Goal: Task Accomplishment & Management: Complete application form

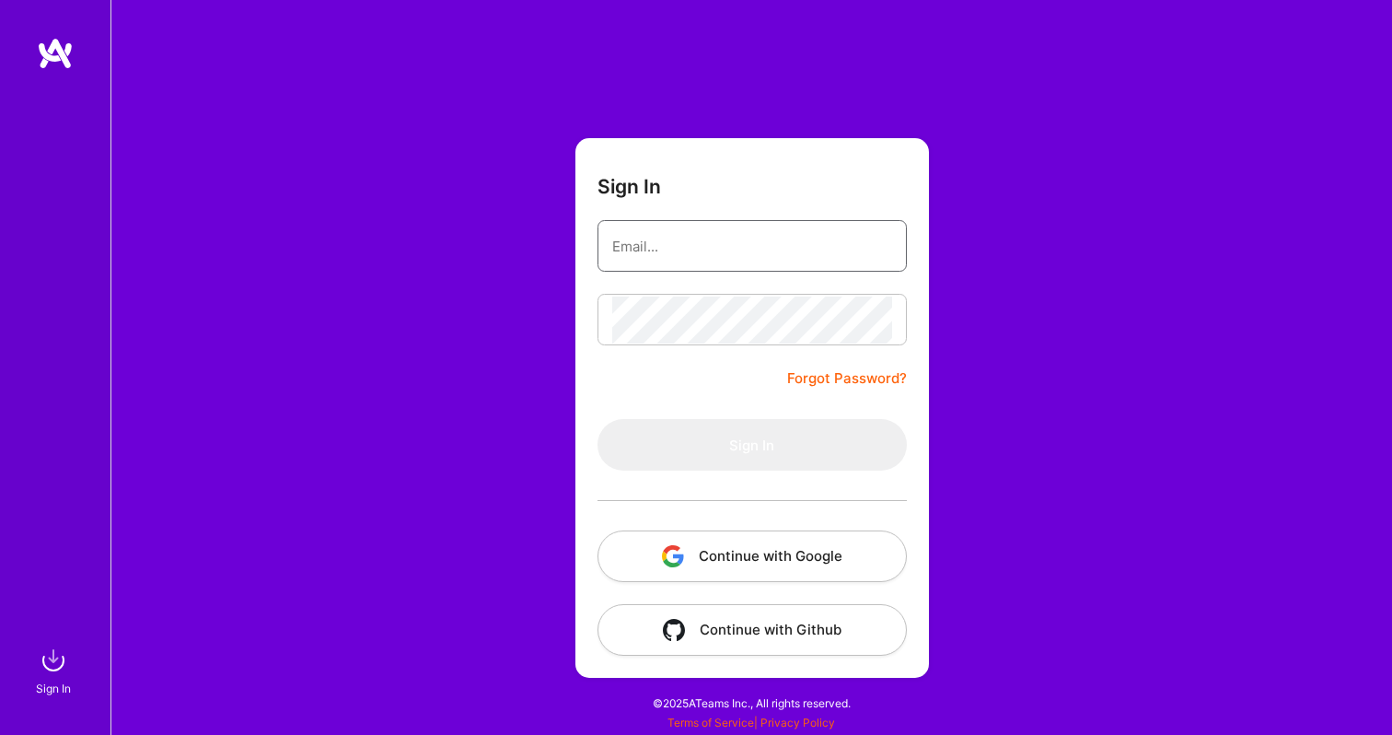
click at [671, 256] on input "email" at bounding box center [752, 246] width 280 height 47
type input "[EMAIL_ADDRESS][DOMAIN_NAME]"
click at [784, 243] on input "[EMAIL_ADDRESS][DOMAIN_NAME]" at bounding box center [752, 246] width 280 height 47
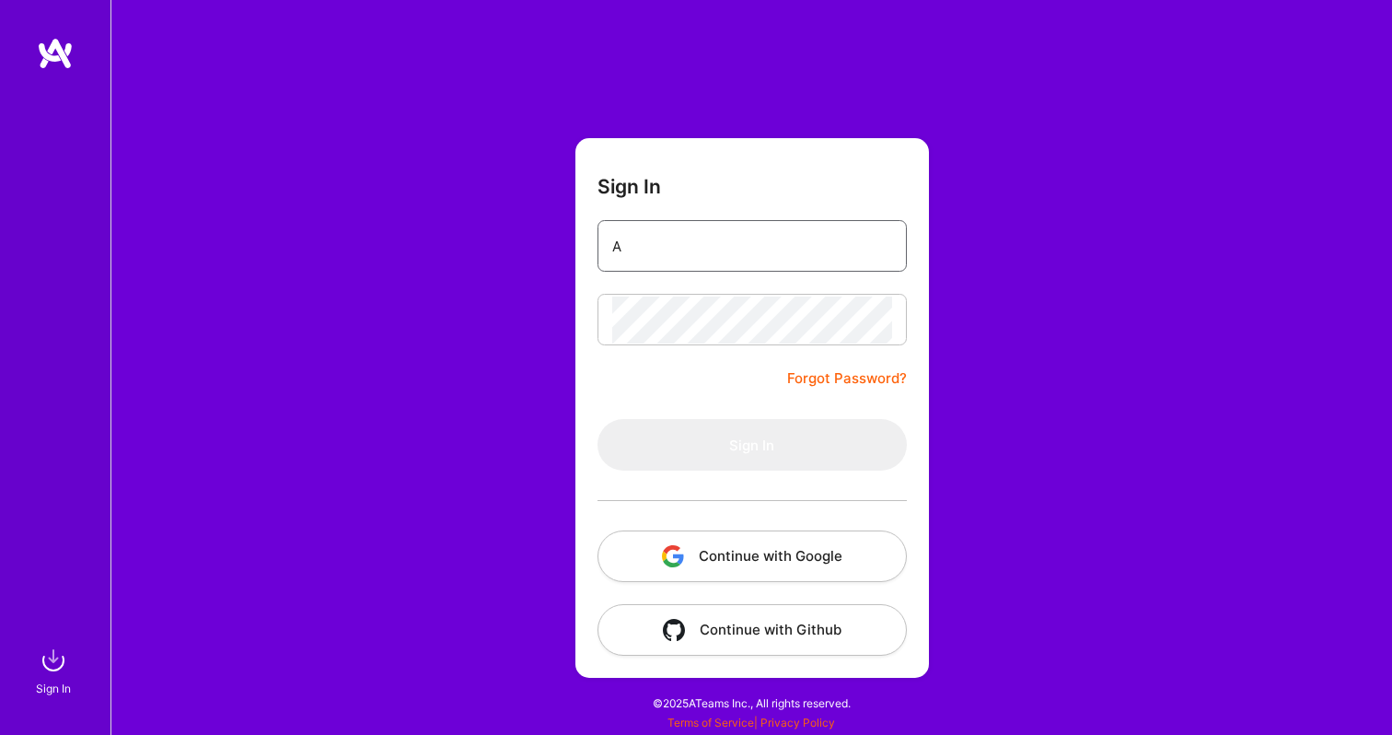
type input "[EMAIL_ADDRESS][DOMAIN_NAME]"
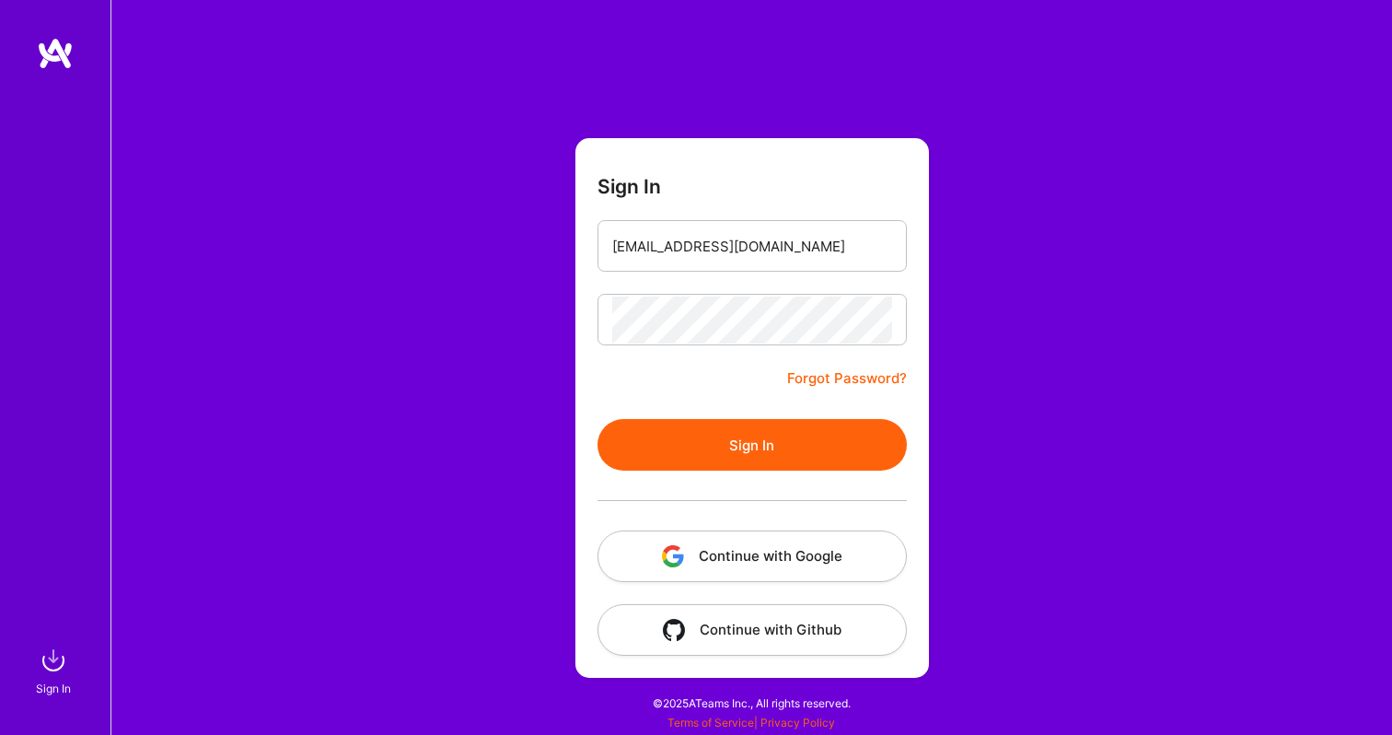
click at [728, 447] on button "Sign In" at bounding box center [752, 445] width 309 height 52
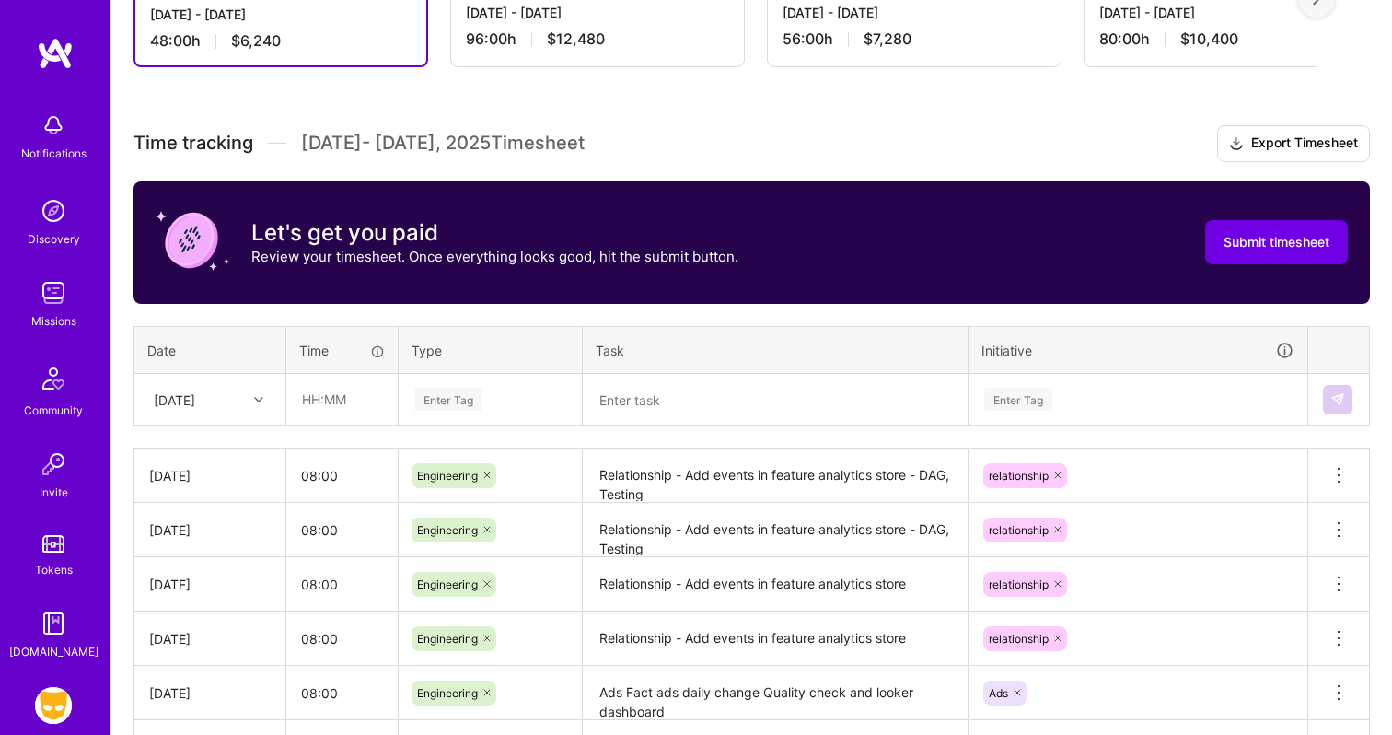
scroll to position [420, 0]
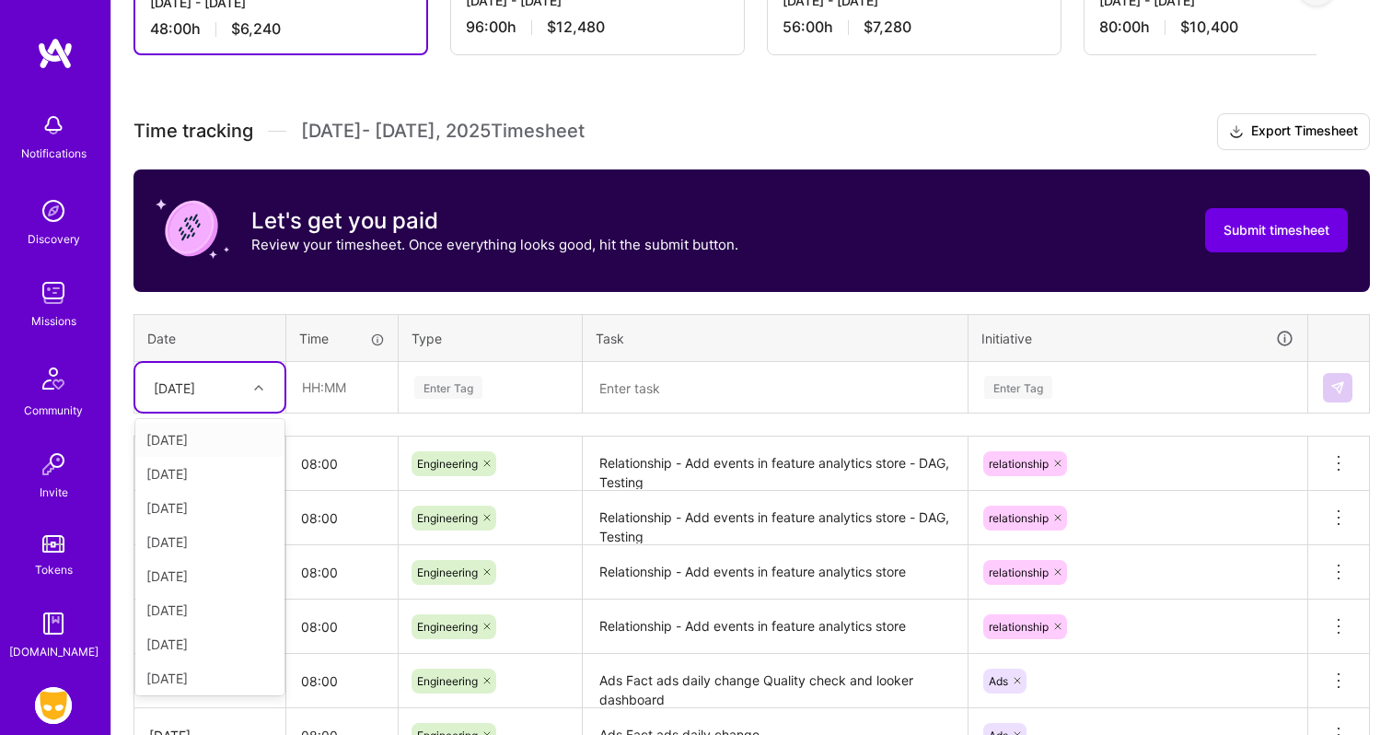
click at [249, 390] on div at bounding box center [261, 388] width 29 height 24
click at [212, 568] on div "[DATE]" at bounding box center [209, 572] width 149 height 34
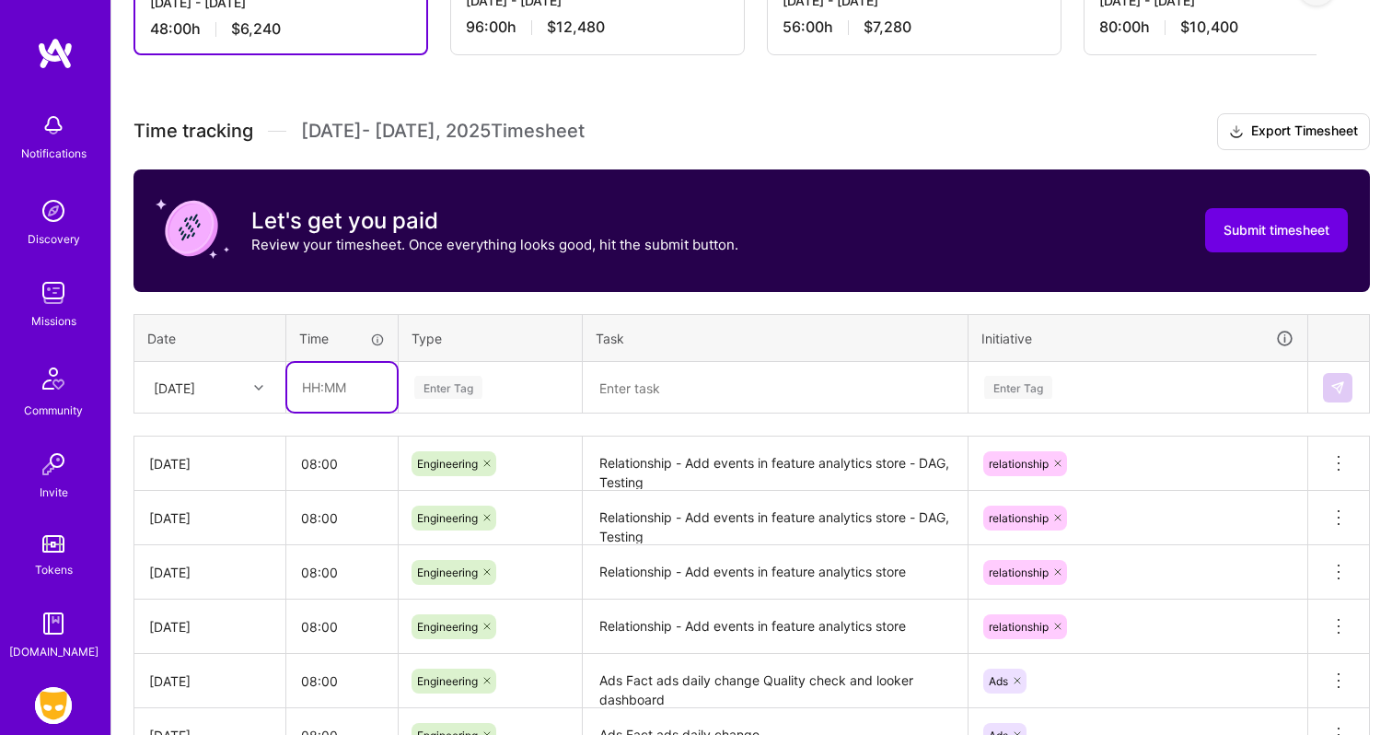
click at [339, 395] on input "text" at bounding box center [342, 387] width 110 height 49
type input "08:00"
click at [435, 380] on div "Enter Tag" at bounding box center [448, 387] width 68 height 29
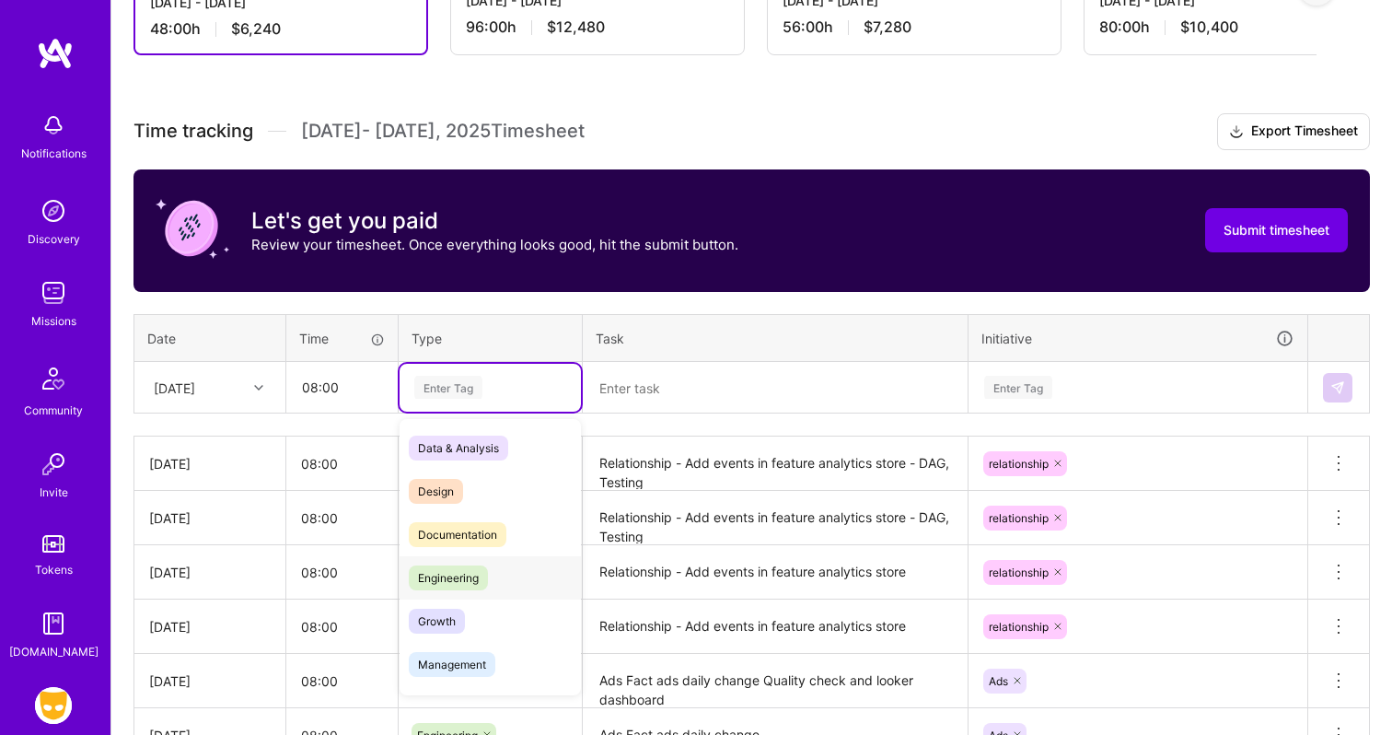
click at [452, 576] on span "Engineering" at bounding box center [448, 577] width 79 height 25
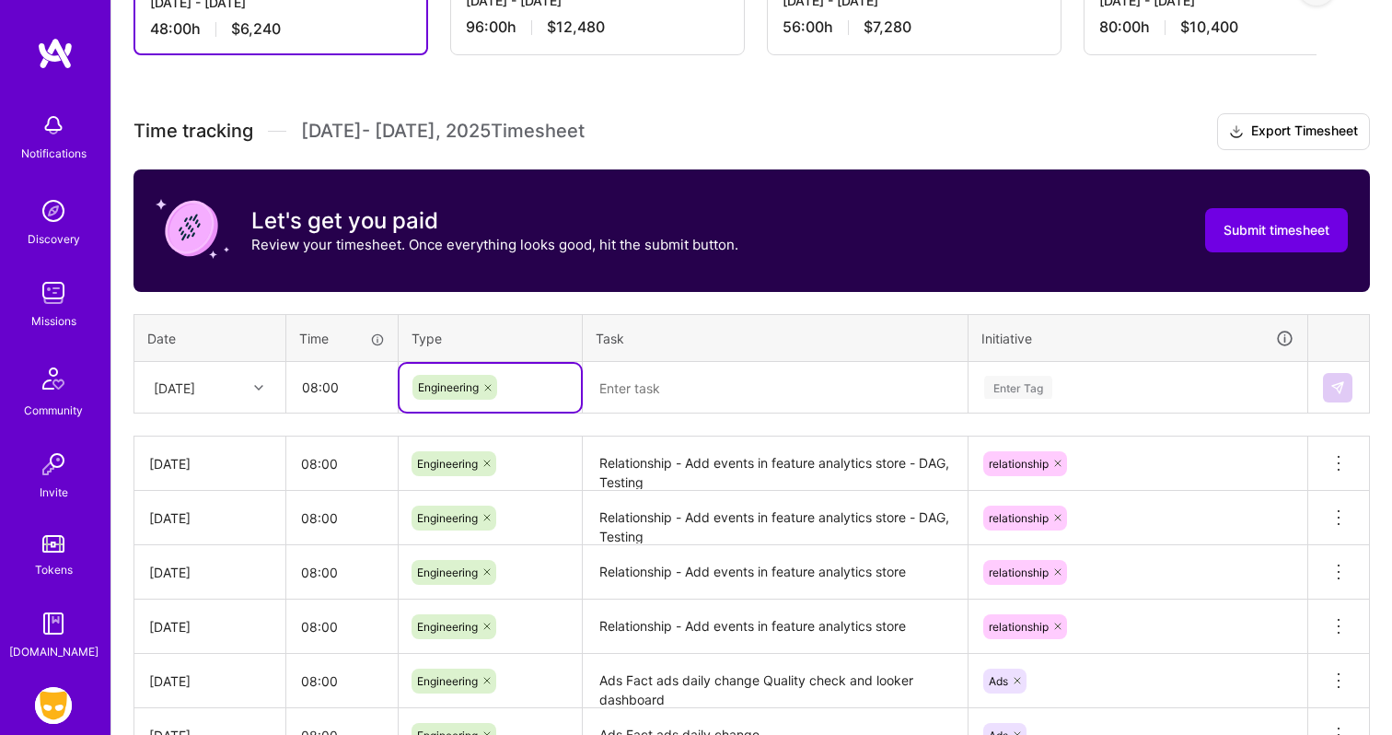
click at [643, 391] on textarea at bounding box center [775, 388] width 381 height 48
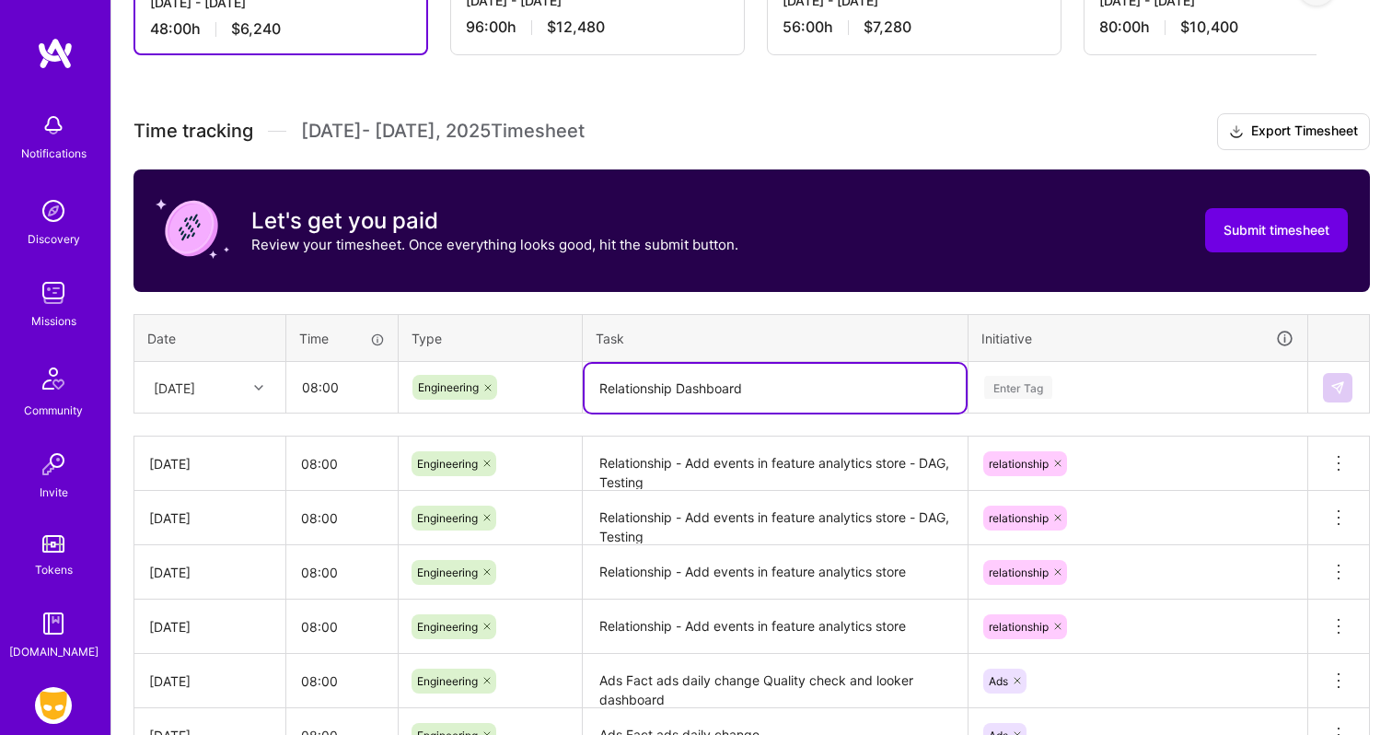
type textarea "Relationship Dashboard"
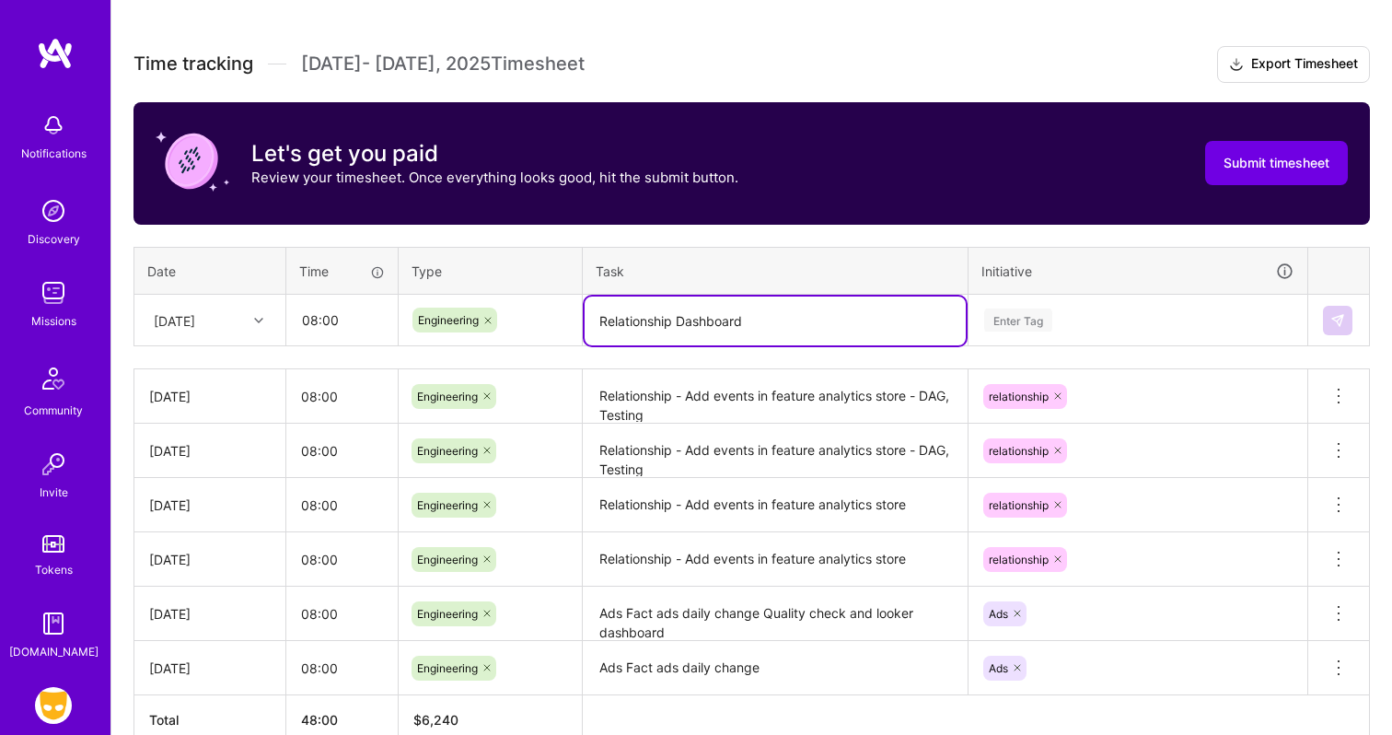
click at [1051, 344] on div "Enter Tag" at bounding box center [1138, 320] width 337 height 48
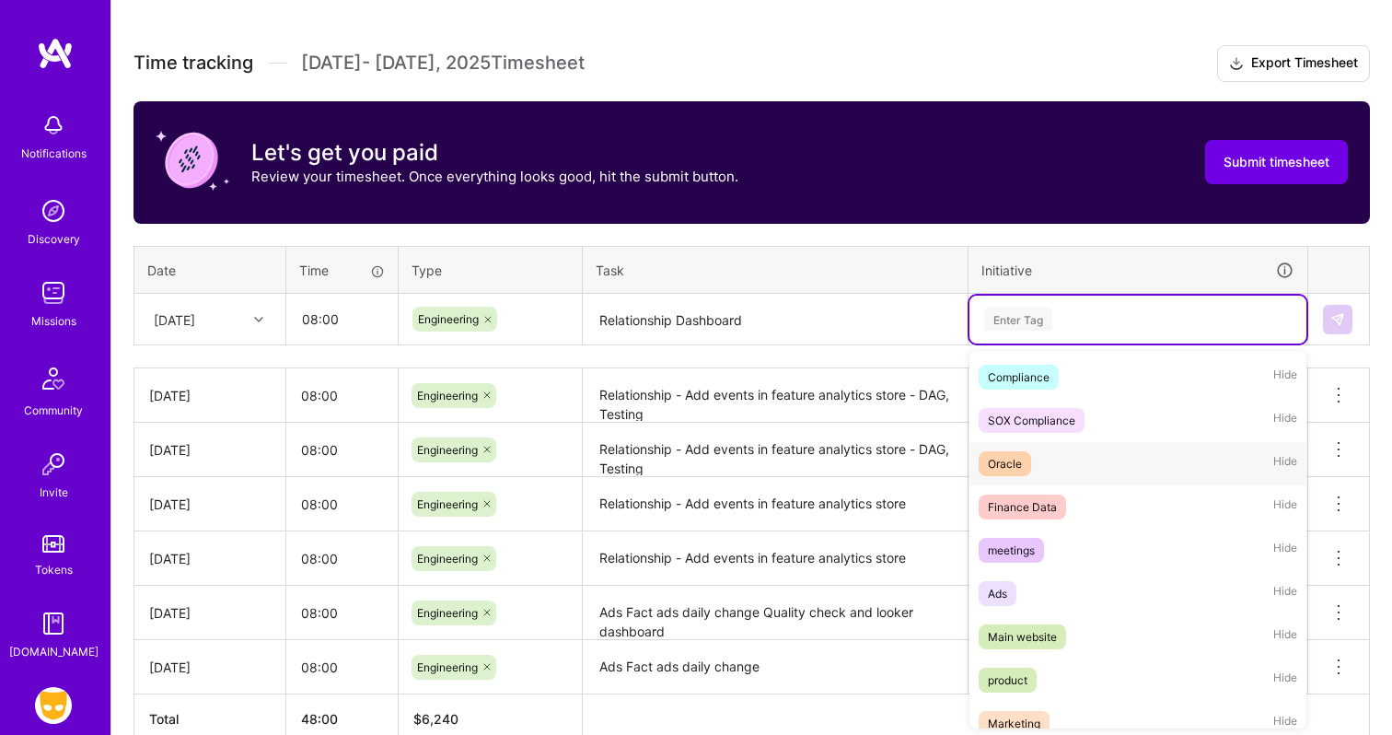
scroll to position [130, 0]
click at [1066, 598] on div "Ads Hide" at bounding box center [1138, 591] width 337 height 43
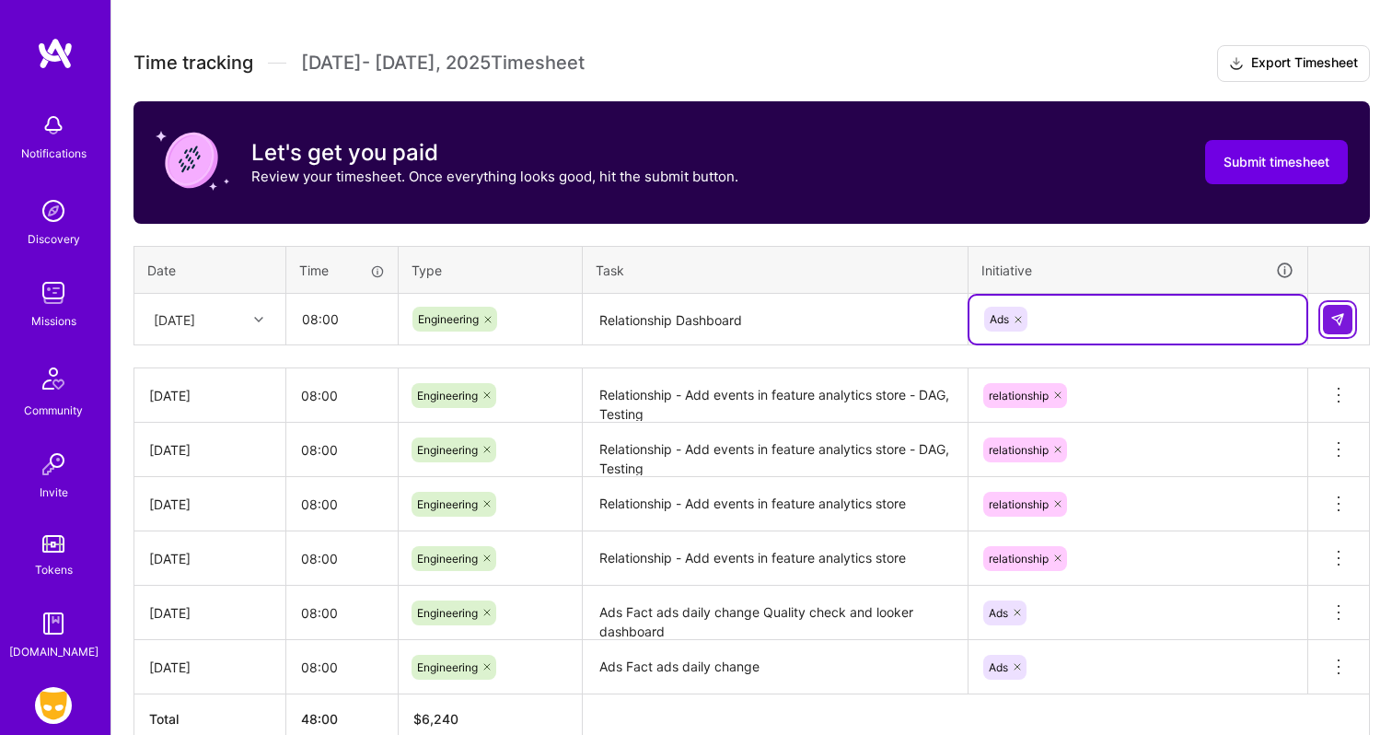
click at [1340, 312] on img at bounding box center [1337, 319] width 15 height 15
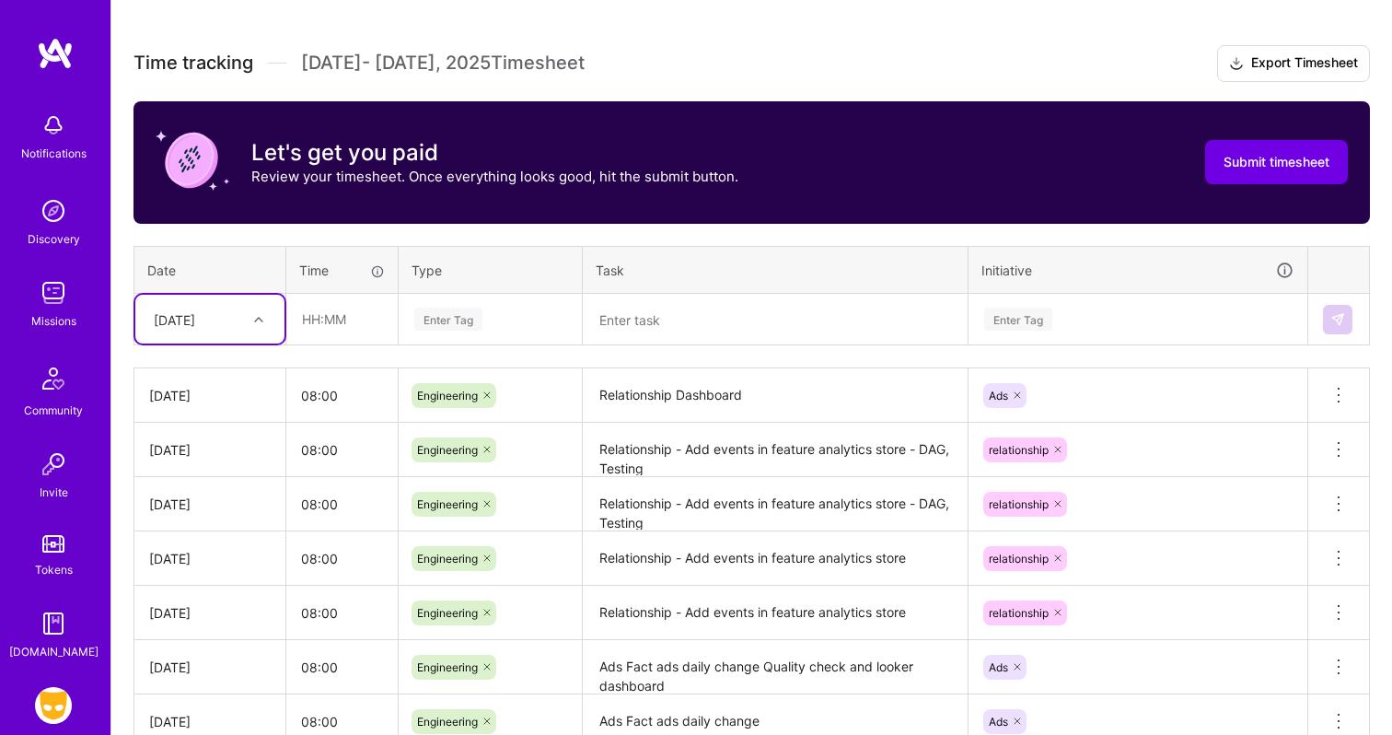
click at [234, 322] on div "[DATE]" at bounding box center [196, 319] width 102 height 30
click at [215, 544] on div "[DATE]" at bounding box center [209, 549] width 149 height 34
click at [345, 329] on input "text" at bounding box center [342, 319] width 110 height 49
type input "08:00"
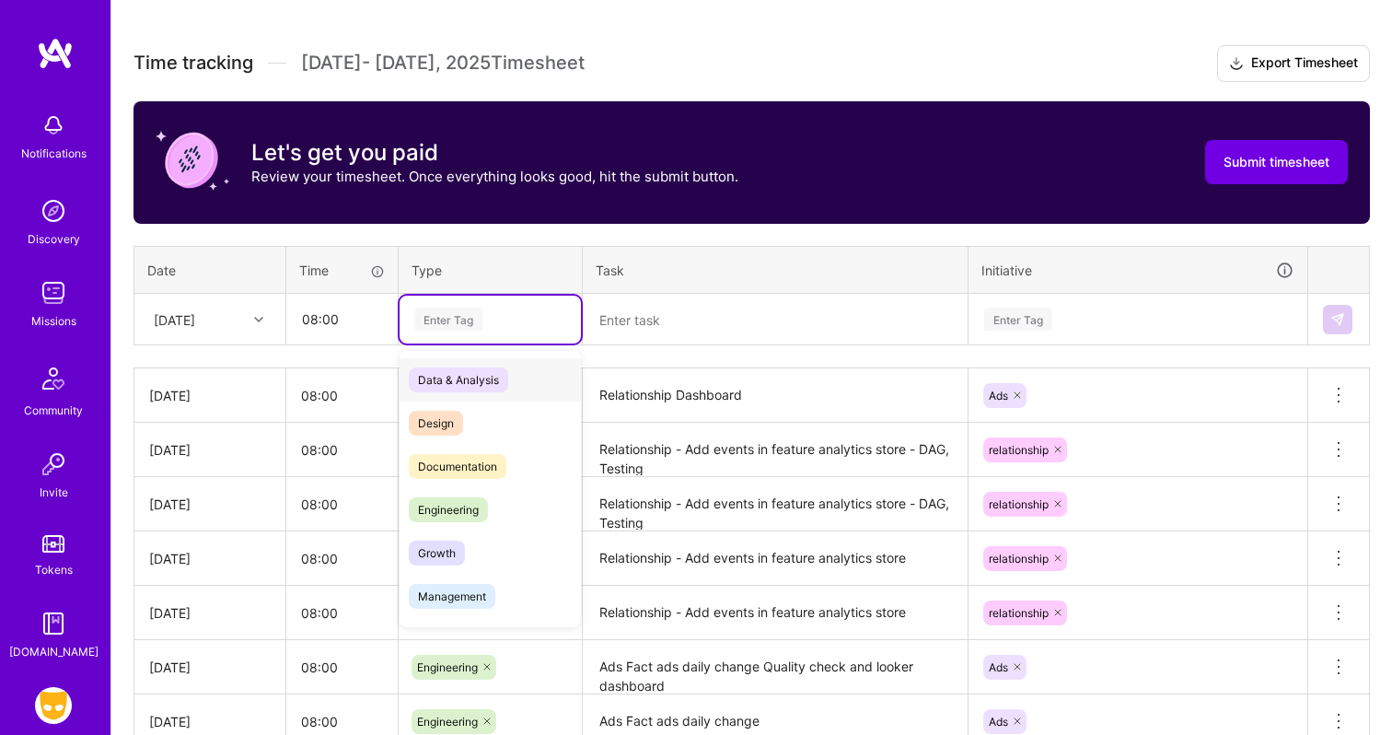
click at [466, 309] on div "Enter Tag" at bounding box center [448, 319] width 68 height 29
click at [475, 509] on span "Engineering" at bounding box center [448, 509] width 79 height 25
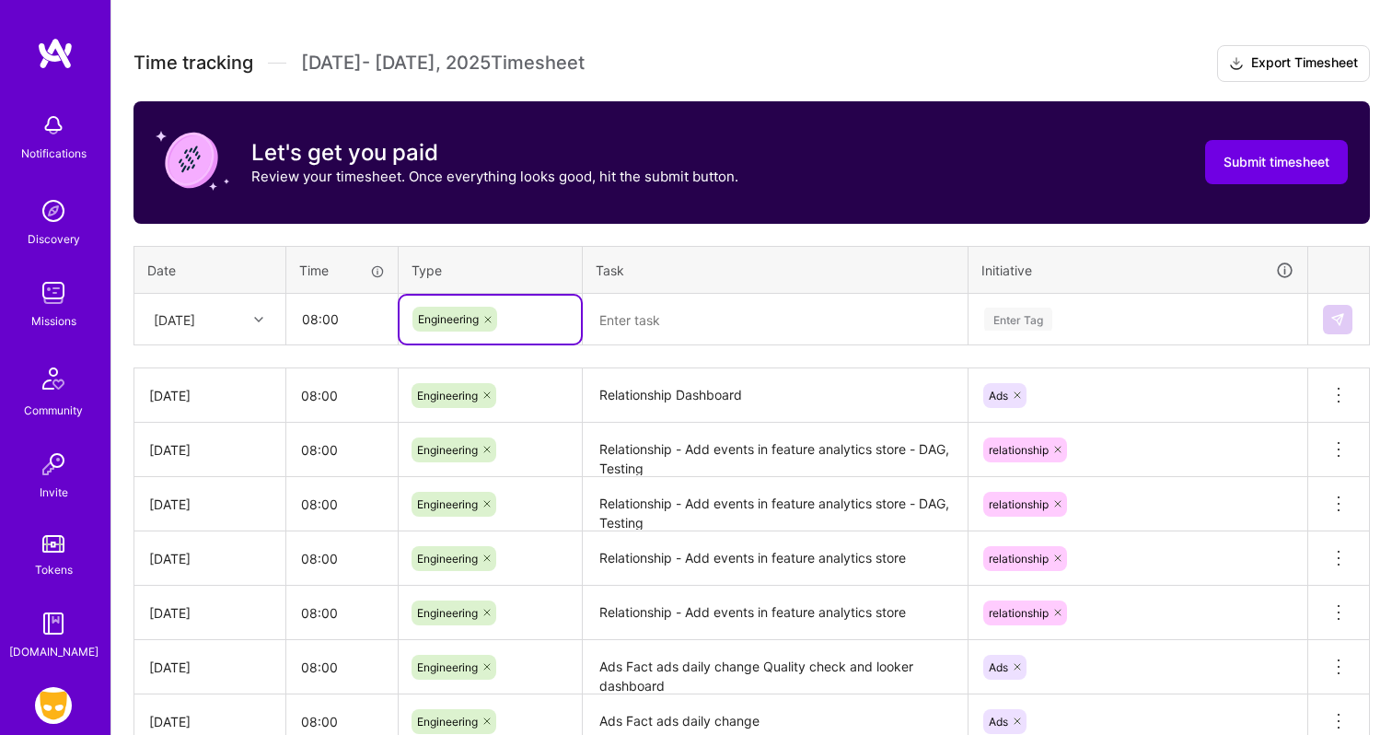
click at [652, 326] on textarea at bounding box center [775, 320] width 381 height 49
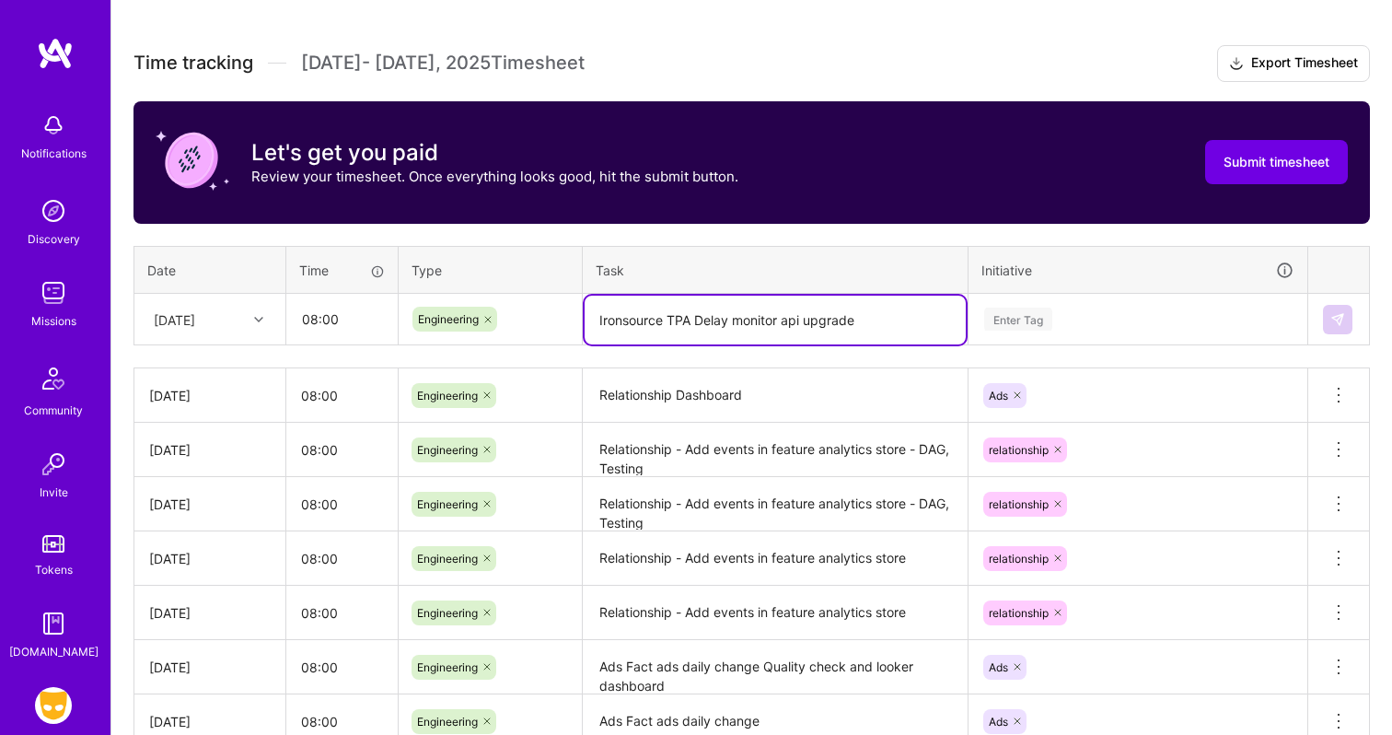
type textarea "Ironsource TPA Delay monitor api upgrade"
click at [1049, 310] on div "Enter Tag" at bounding box center [1018, 319] width 68 height 29
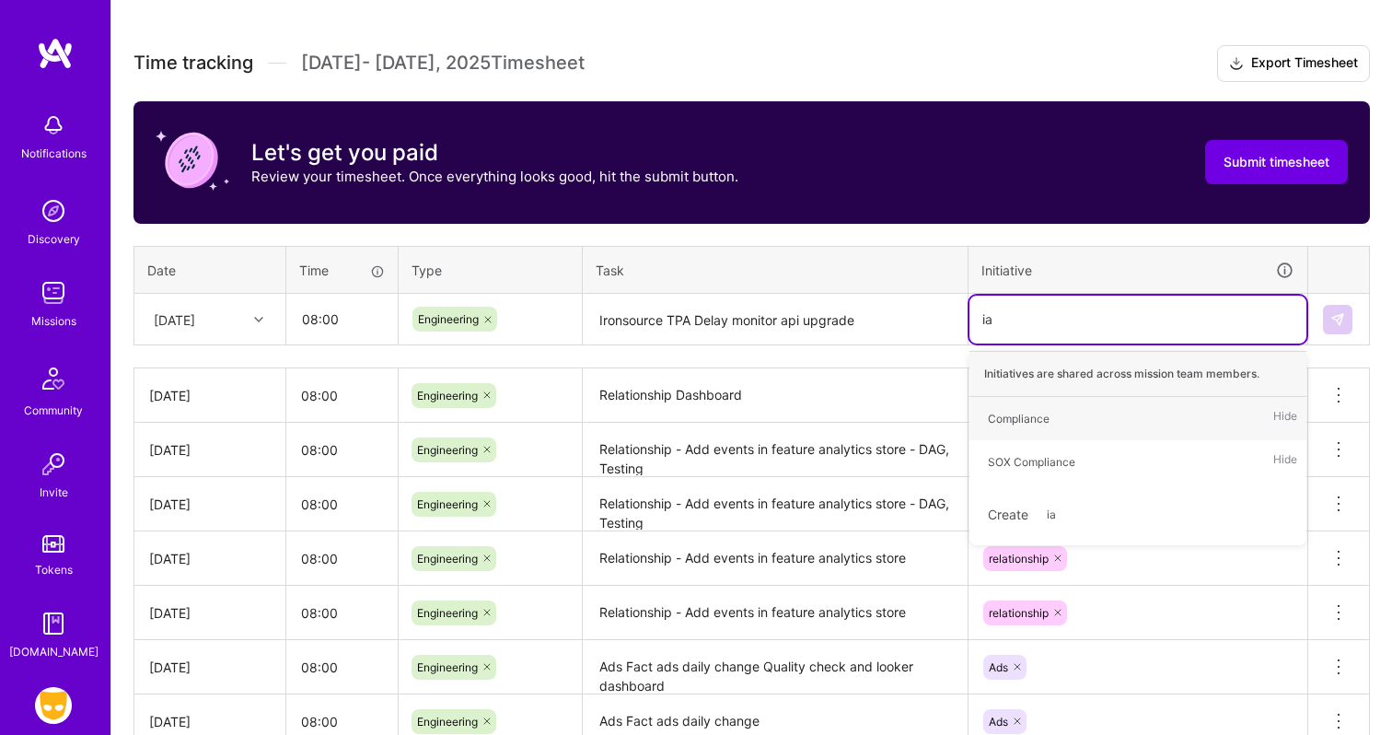
type input "i"
type input "ads"
click at [1035, 412] on div "Ads Hide" at bounding box center [1138, 418] width 337 height 43
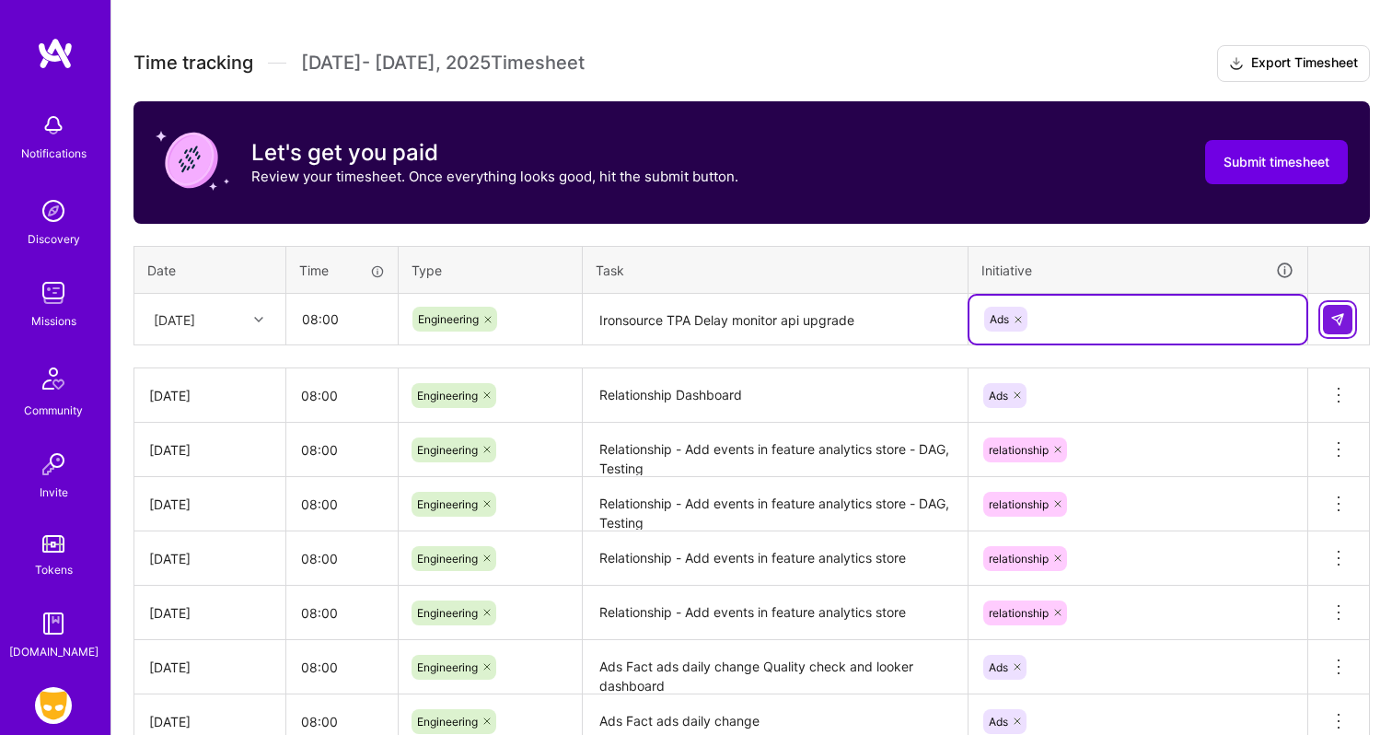
click at [1337, 320] on img at bounding box center [1337, 319] width 15 height 15
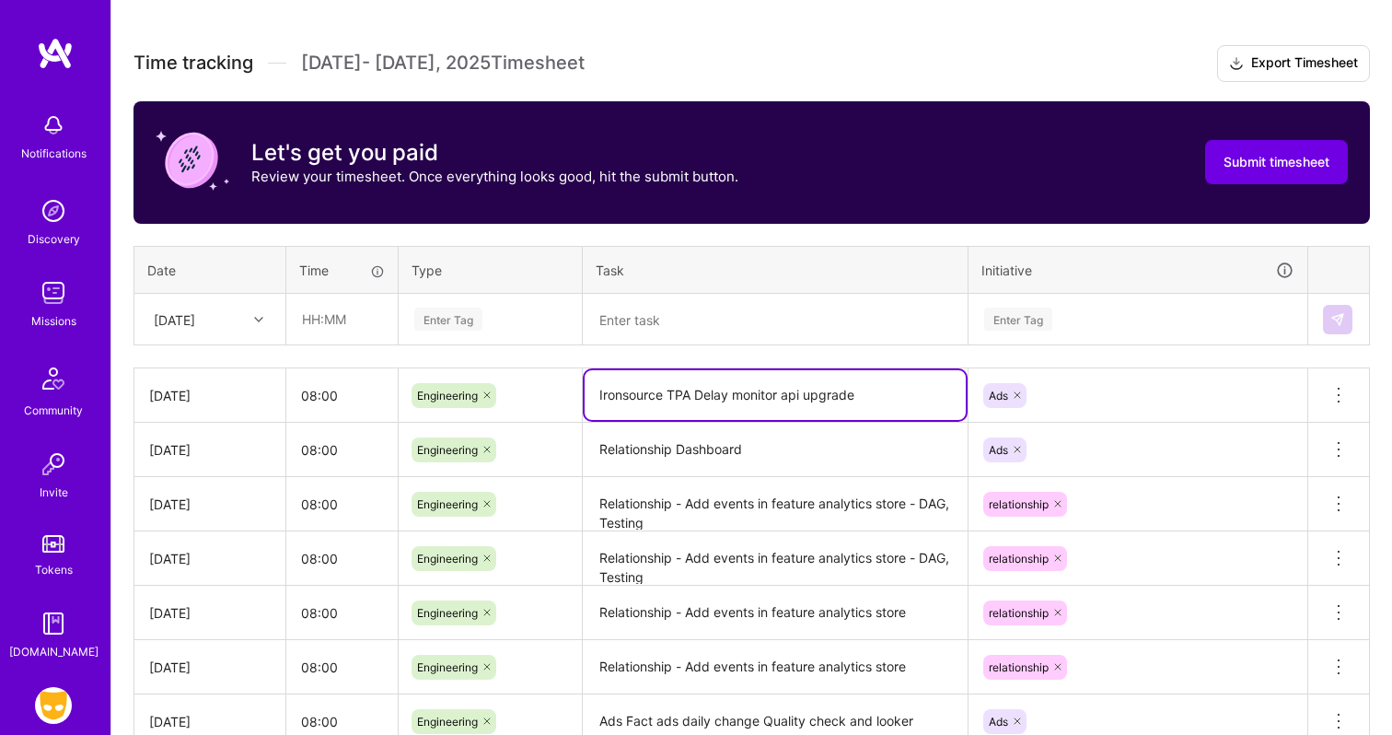
drag, startPoint x: 865, startPoint y: 393, endPoint x: 565, endPoint y: 384, distance: 299.4
click at [565, 384] on tr "[DATE] 08:00 Engineering Ironsource TPA Delay monitor api upgrade Ads Delete row" at bounding box center [752, 395] width 1236 height 54
click at [238, 322] on div "[DATE]" at bounding box center [196, 319] width 102 height 30
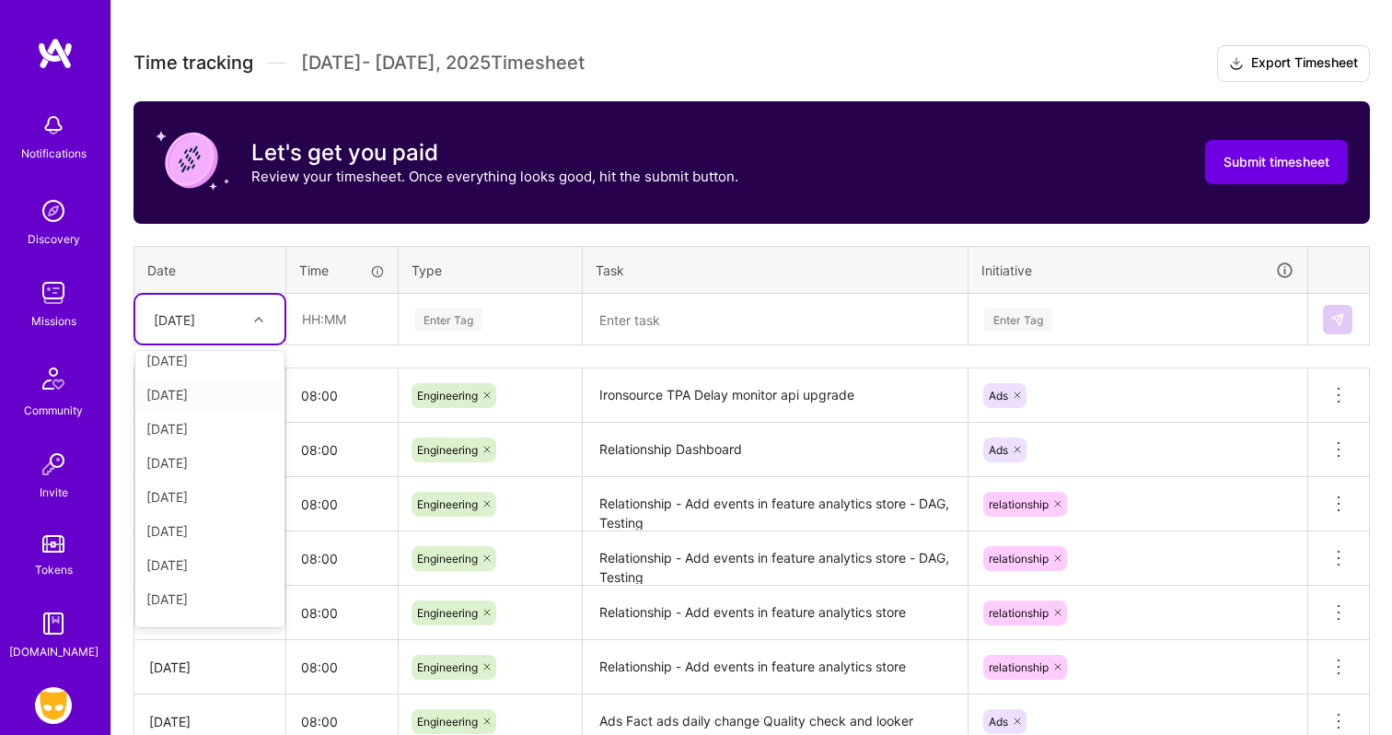
scroll to position [208, 0]
click at [203, 545] on div "[DATE]" at bounding box center [209, 538] width 149 height 34
click at [341, 315] on input "text" at bounding box center [342, 319] width 110 height 49
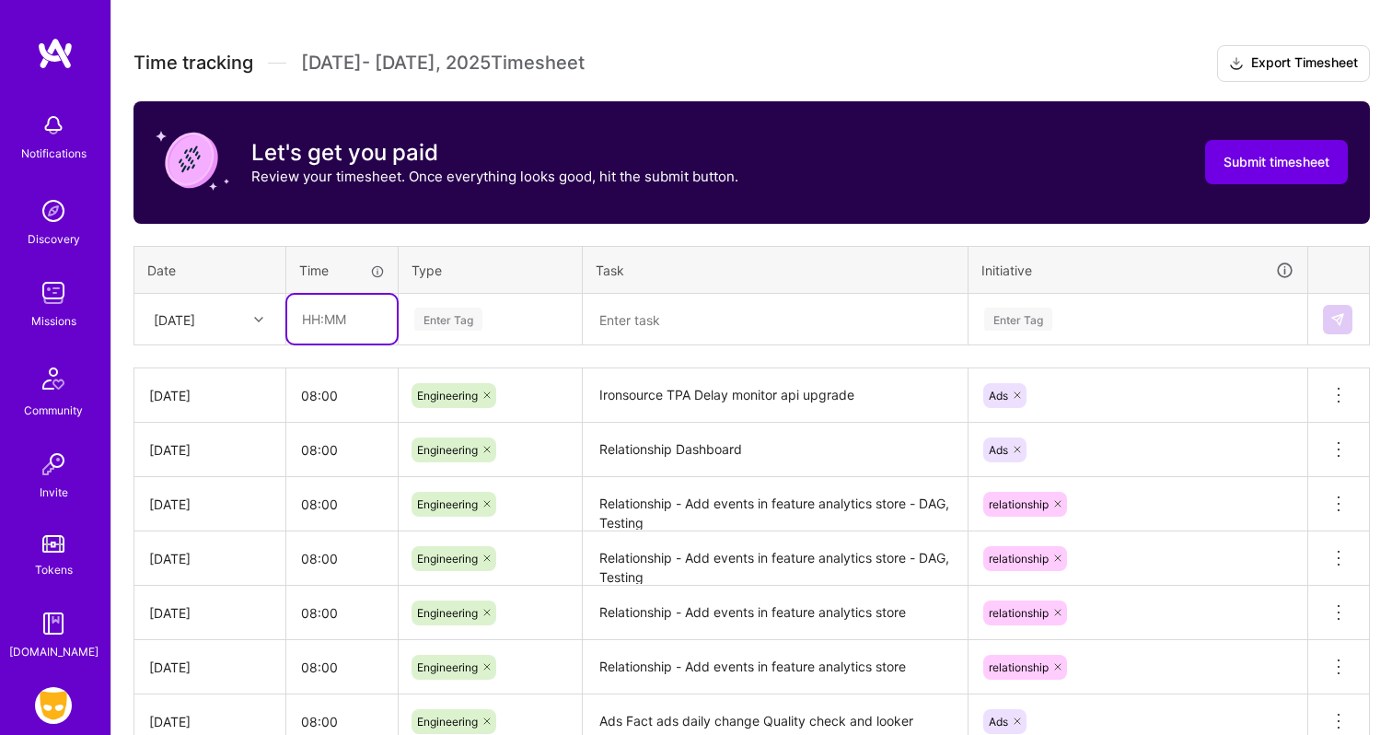
type input "08:00"
click at [447, 315] on div "Enter Tag" at bounding box center [448, 319] width 68 height 29
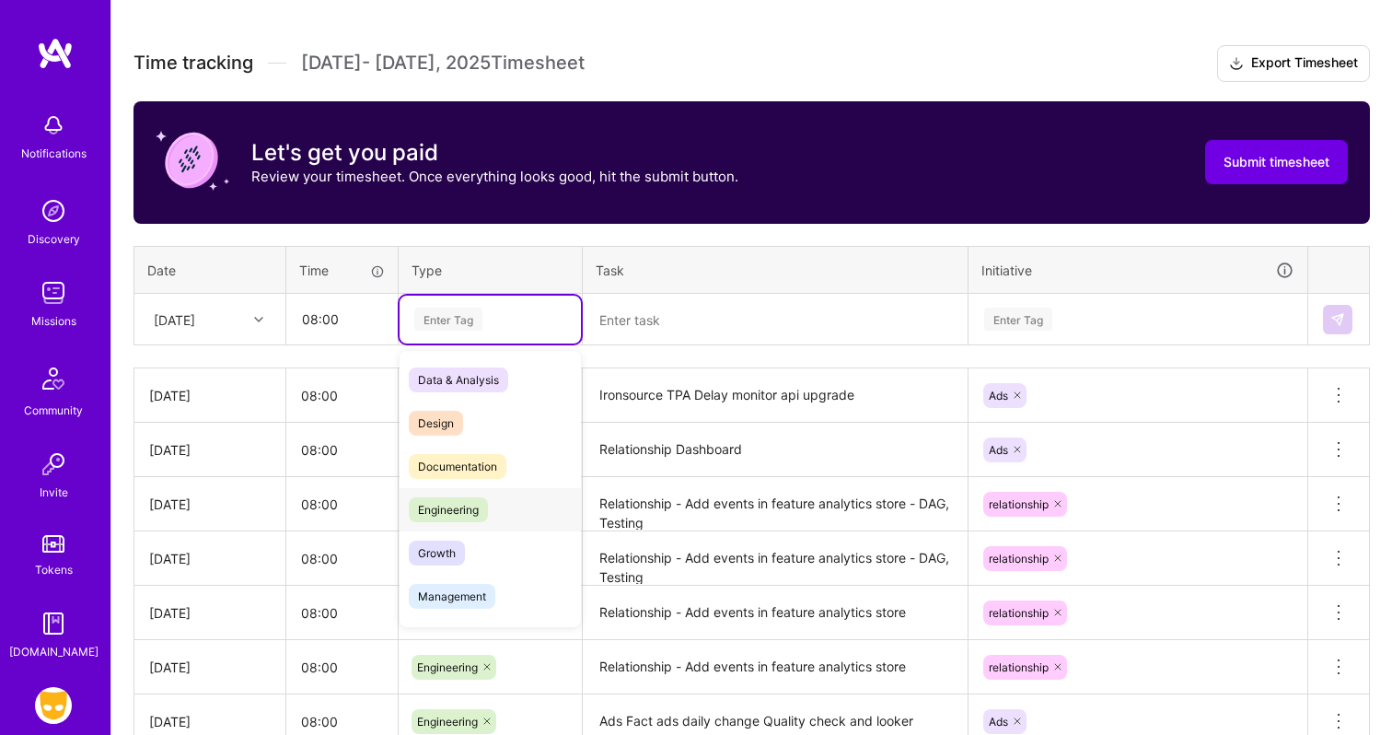
click at [471, 505] on span "Engineering" at bounding box center [448, 509] width 79 height 25
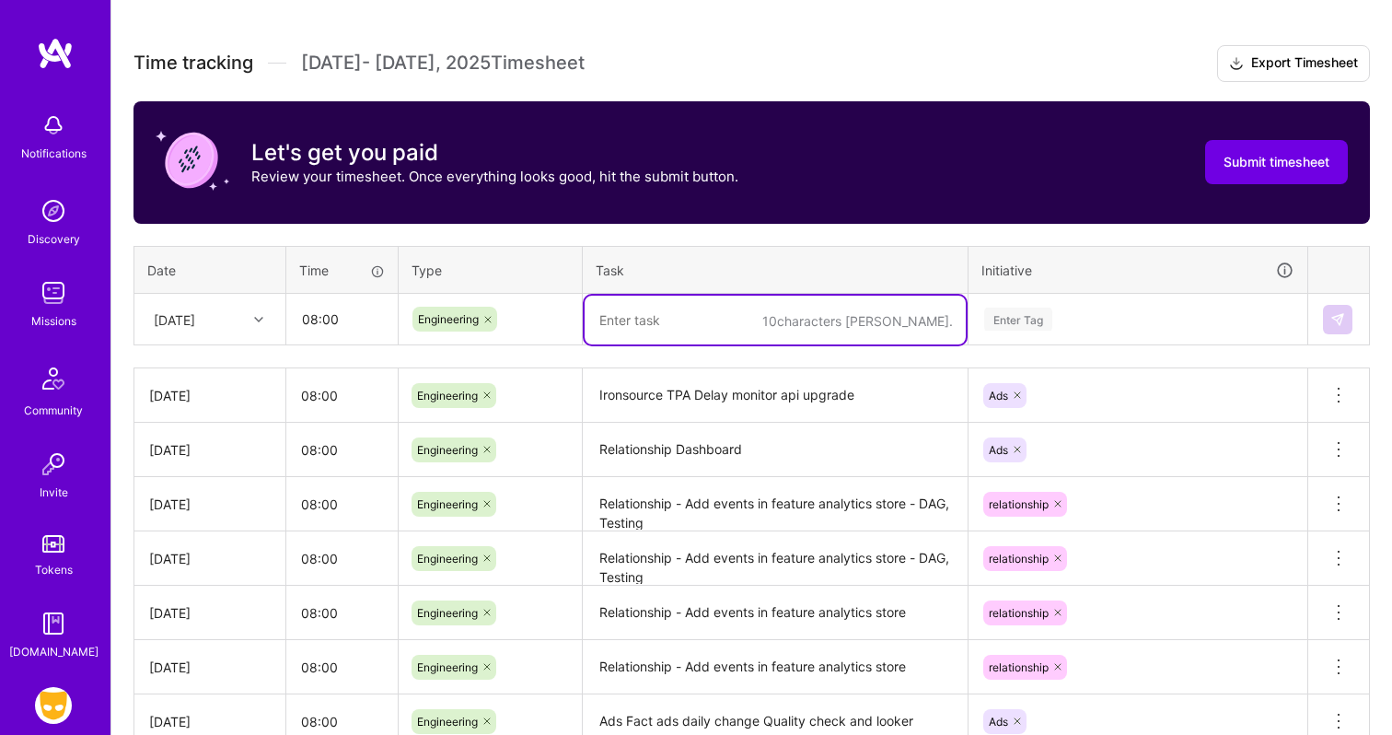
click at [625, 322] on textarea at bounding box center [775, 320] width 381 height 49
paste textarea "Ironsource TPA Delay monitor api upgrade"
type textarea "Ironsource TPA Delay monitor api upgrade"
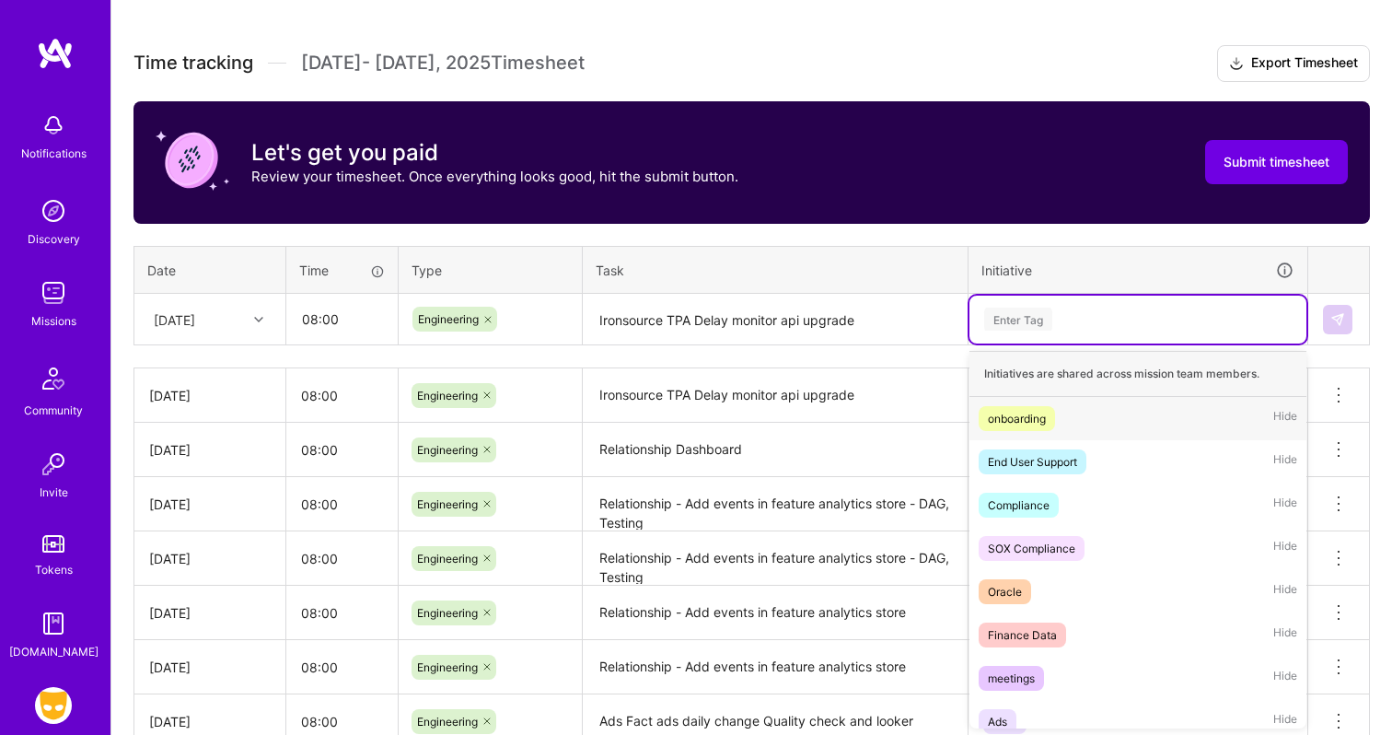
click at [1070, 314] on div "Enter Tag" at bounding box center [1137, 319] width 311 height 23
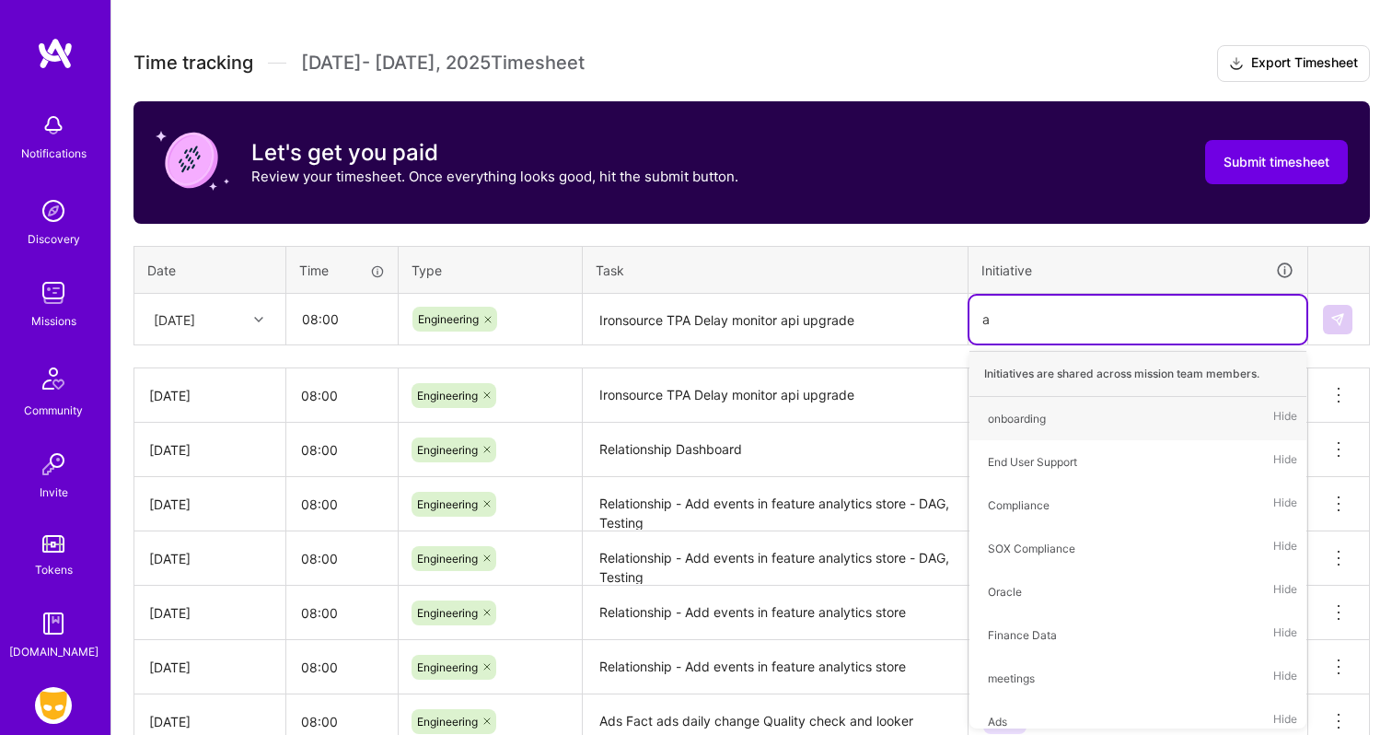
type input "ad"
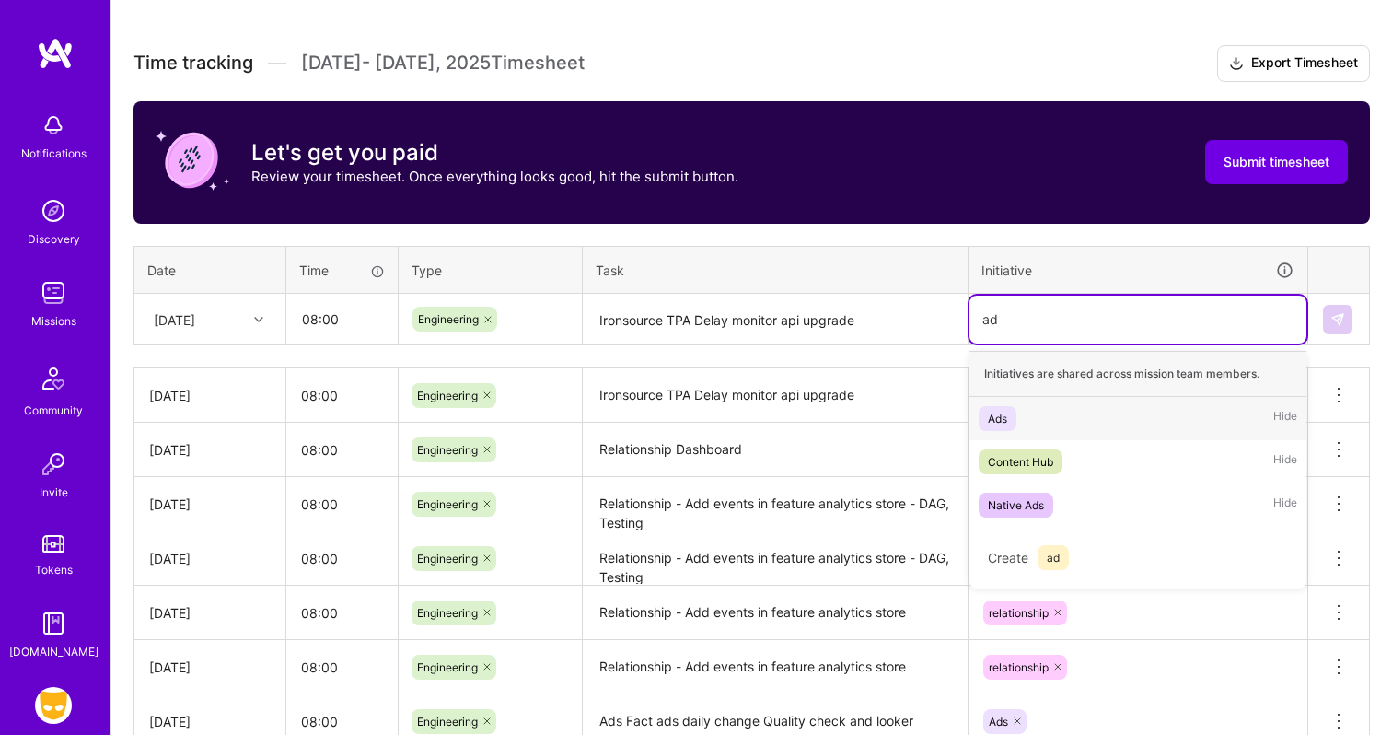
click at [1028, 406] on div "Ads Hide" at bounding box center [1138, 418] width 337 height 43
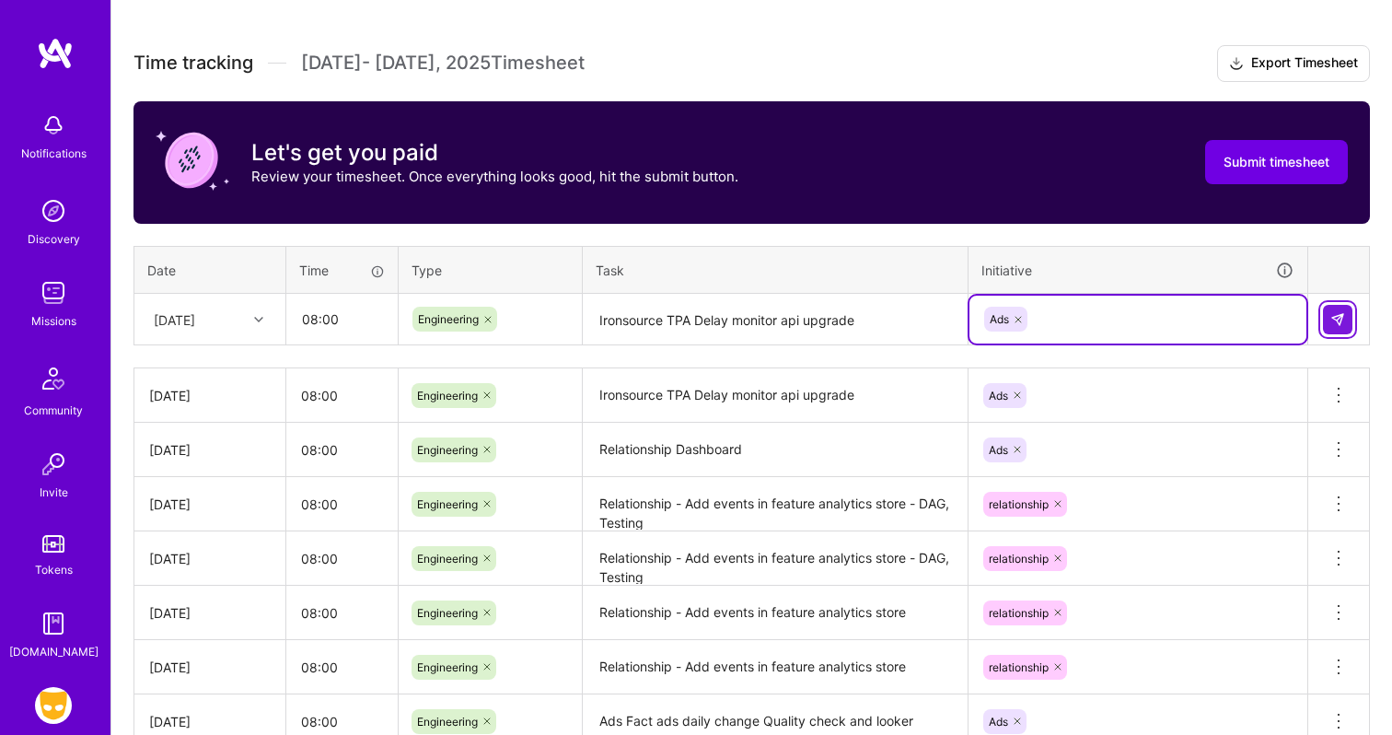
click at [1330, 321] on img at bounding box center [1337, 319] width 15 height 15
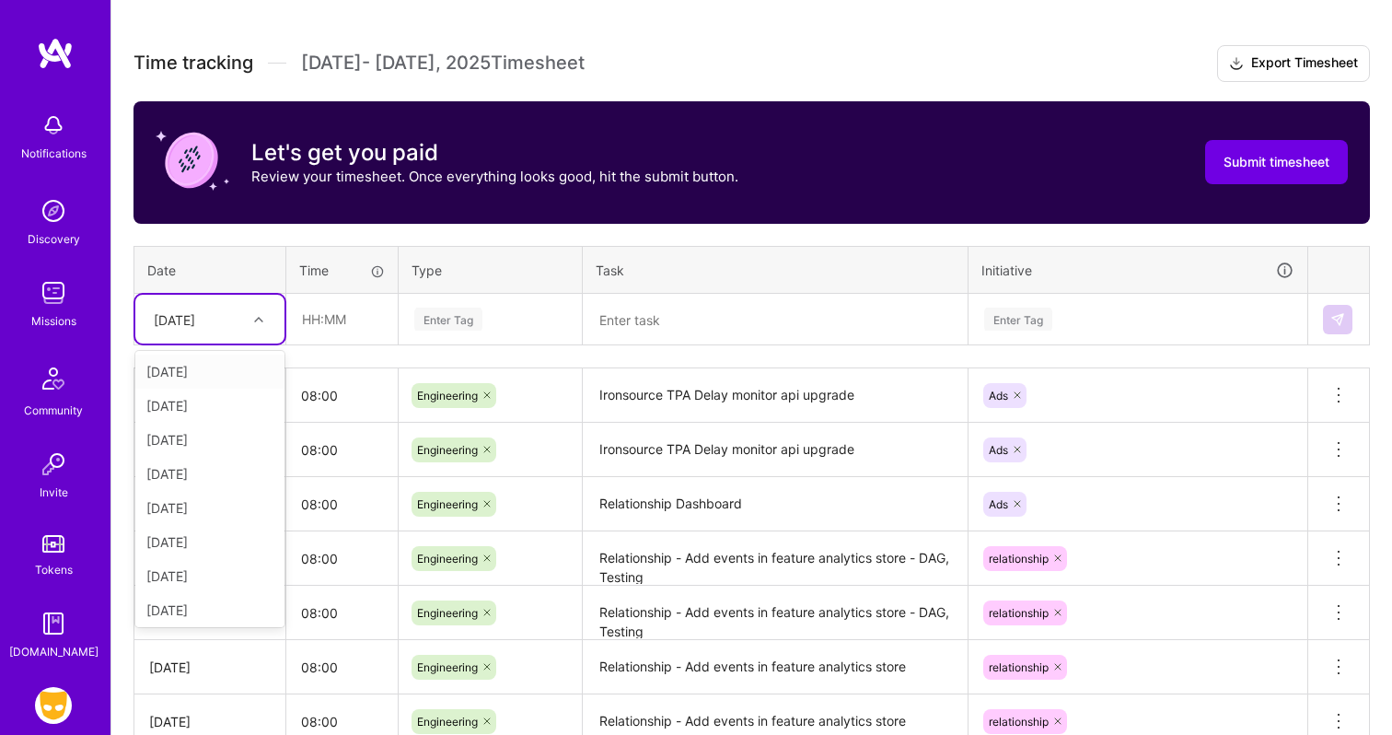
click at [238, 319] on div "[DATE]" at bounding box center [196, 319] width 102 height 30
click at [199, 566] on div "[DATE]" at bounding box center [209, 572] width 149 height 34
click at [364, 316] on input "text" at bounding box center [342, 319] width 110 height 49
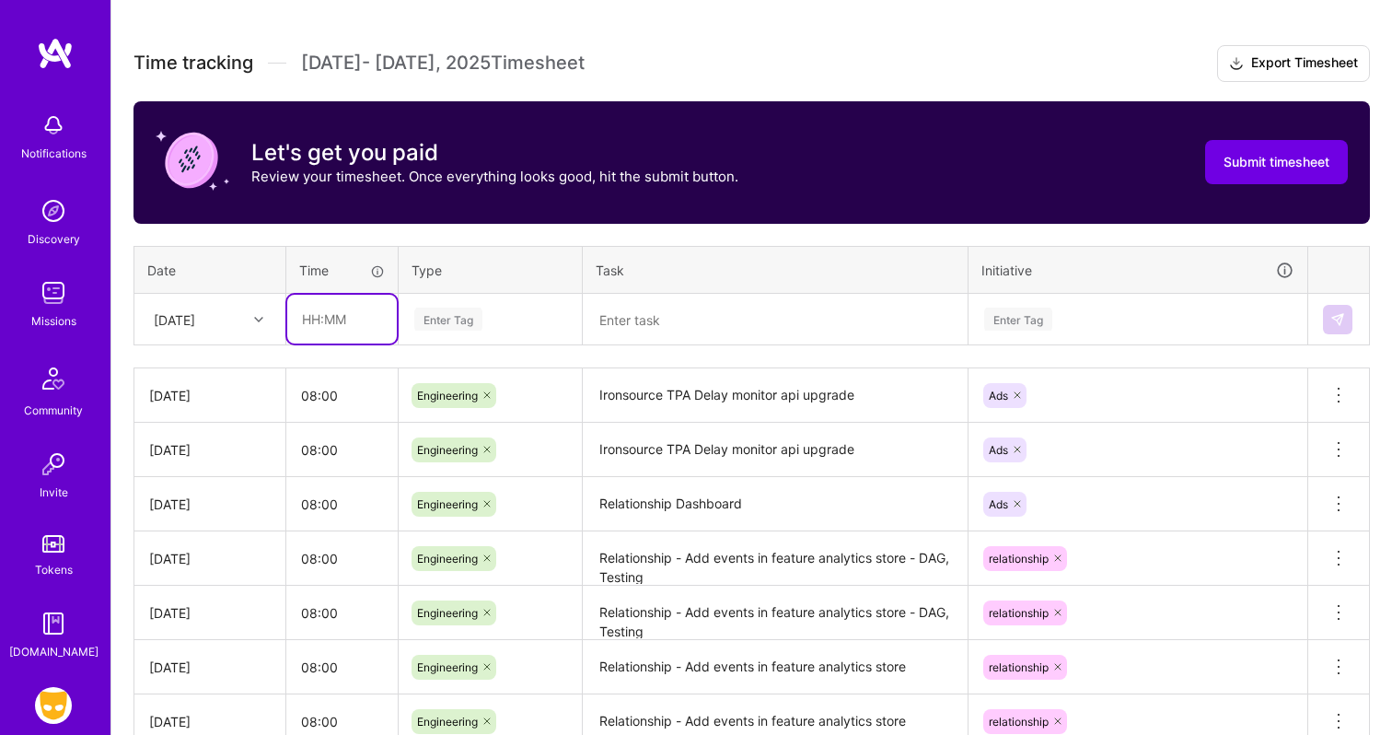
type input "08:00"
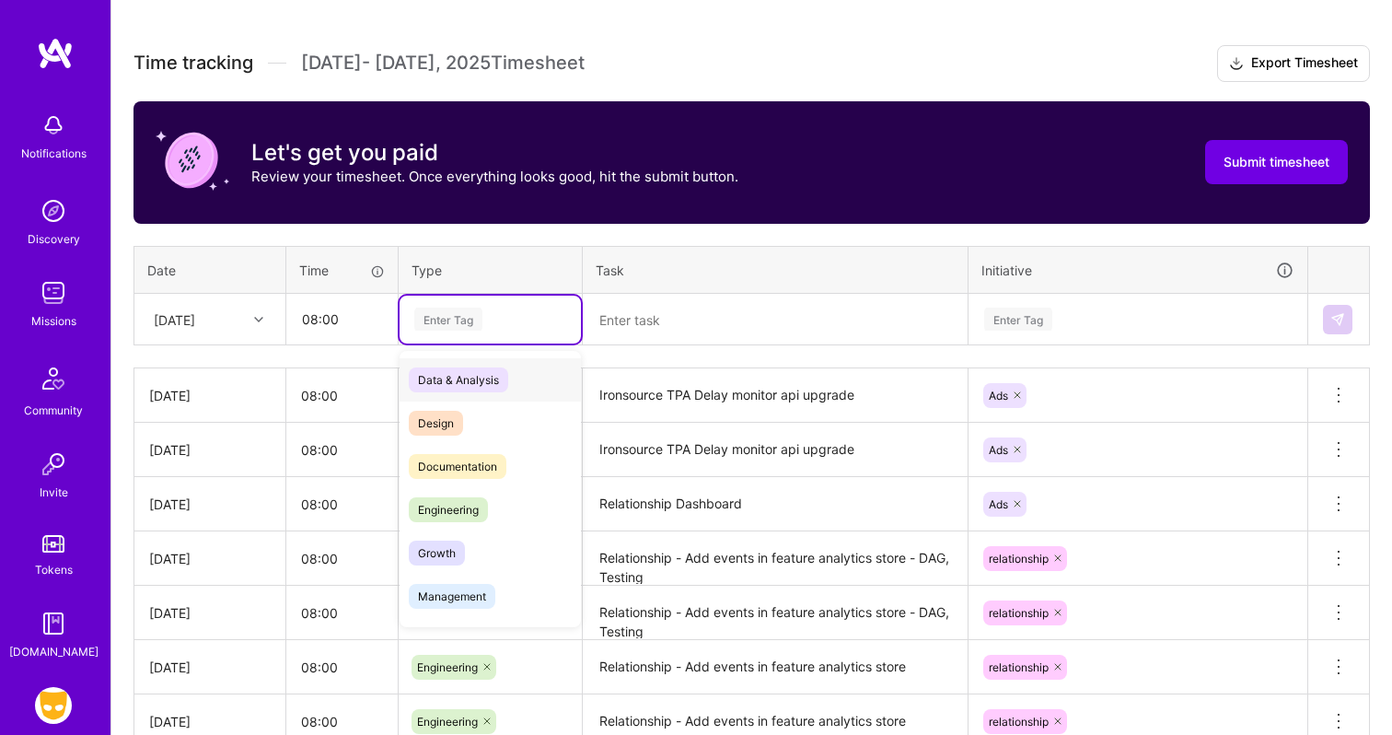
click at [467, 307] on div "Enter Tag" at bounding box center [448, 319] width 68 height 29
click at [459, 511] on span "Engineering" at bounding box center [448, 509] width 79 height 25
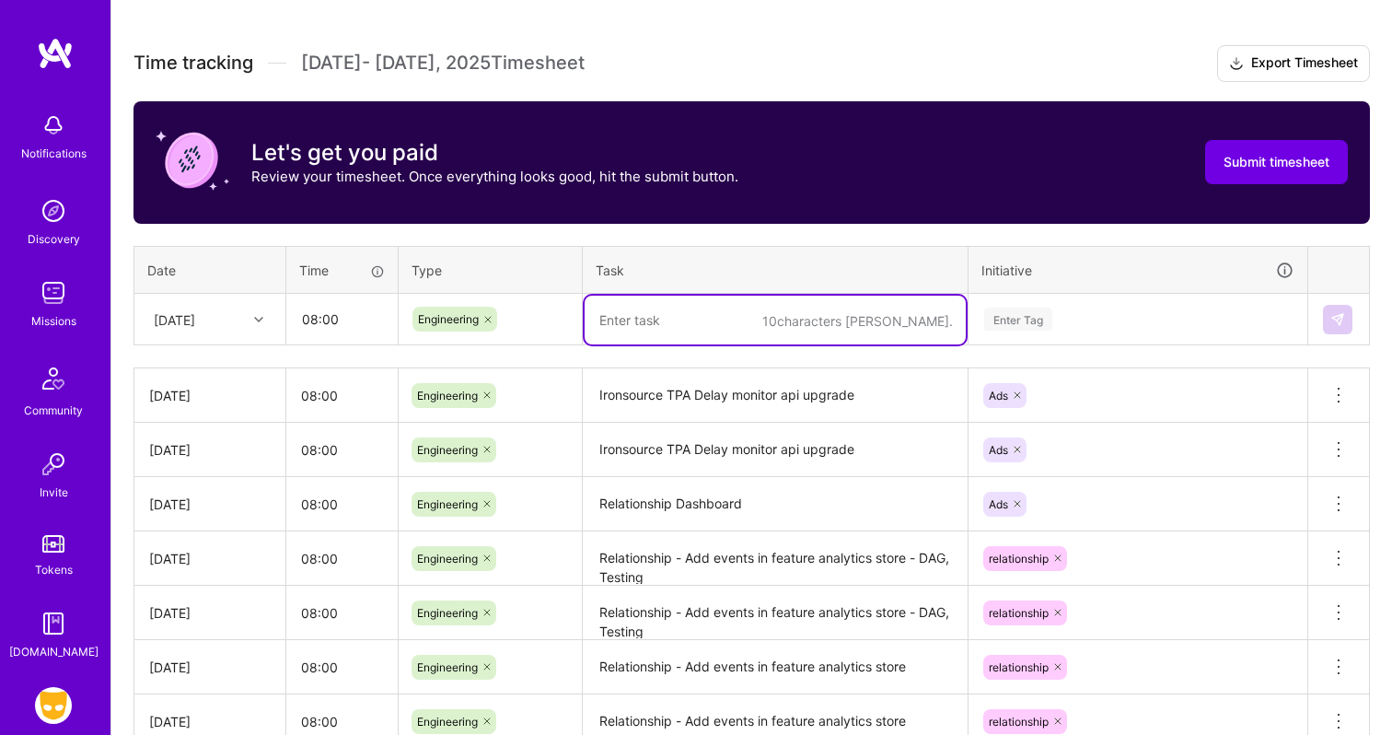
click at [645, 314] on textarea at bounding box center [775, 320] width 381 height 49
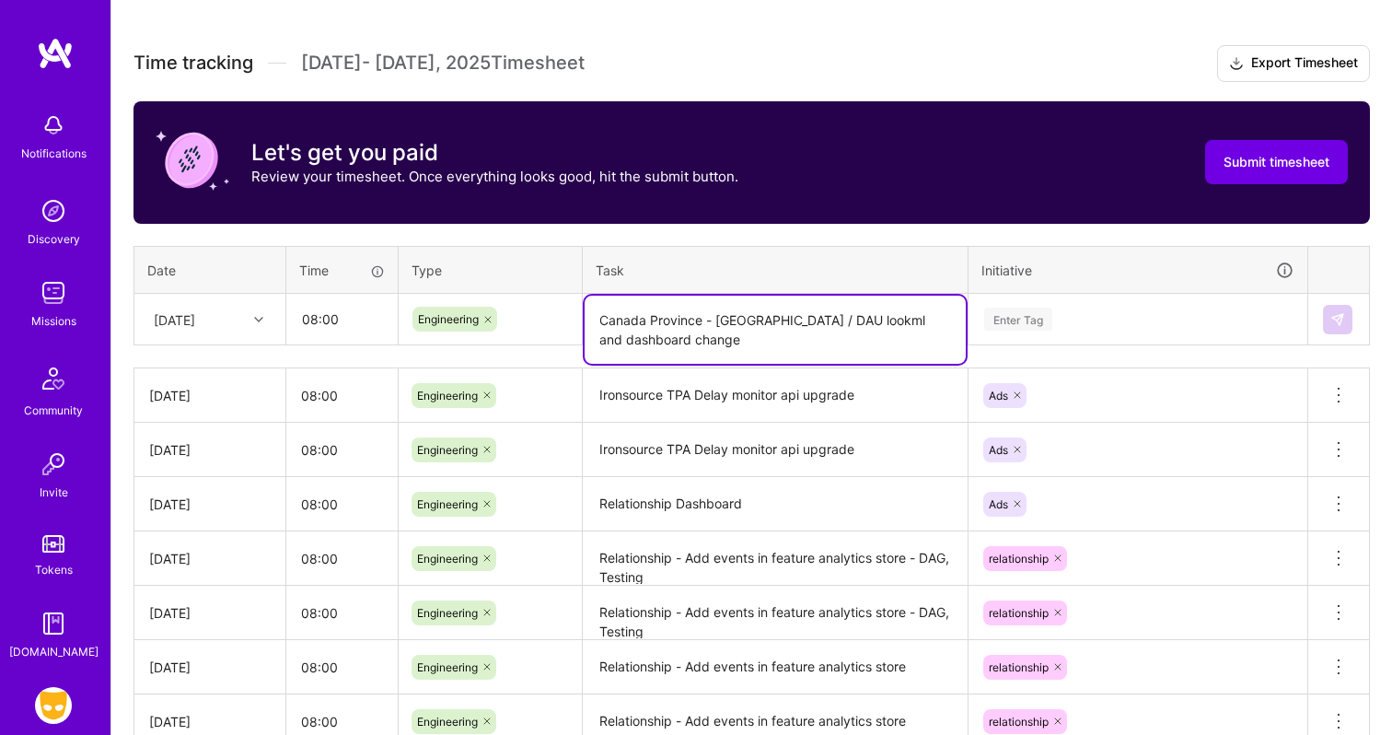
type textarea "Canada Province - [GEOGRAPHIC_DATA] / DAU lookml and dashboard change"
click at [1069, 320] on div "Enter Tag" at bounding box center [1137, 319] width 311 height 23
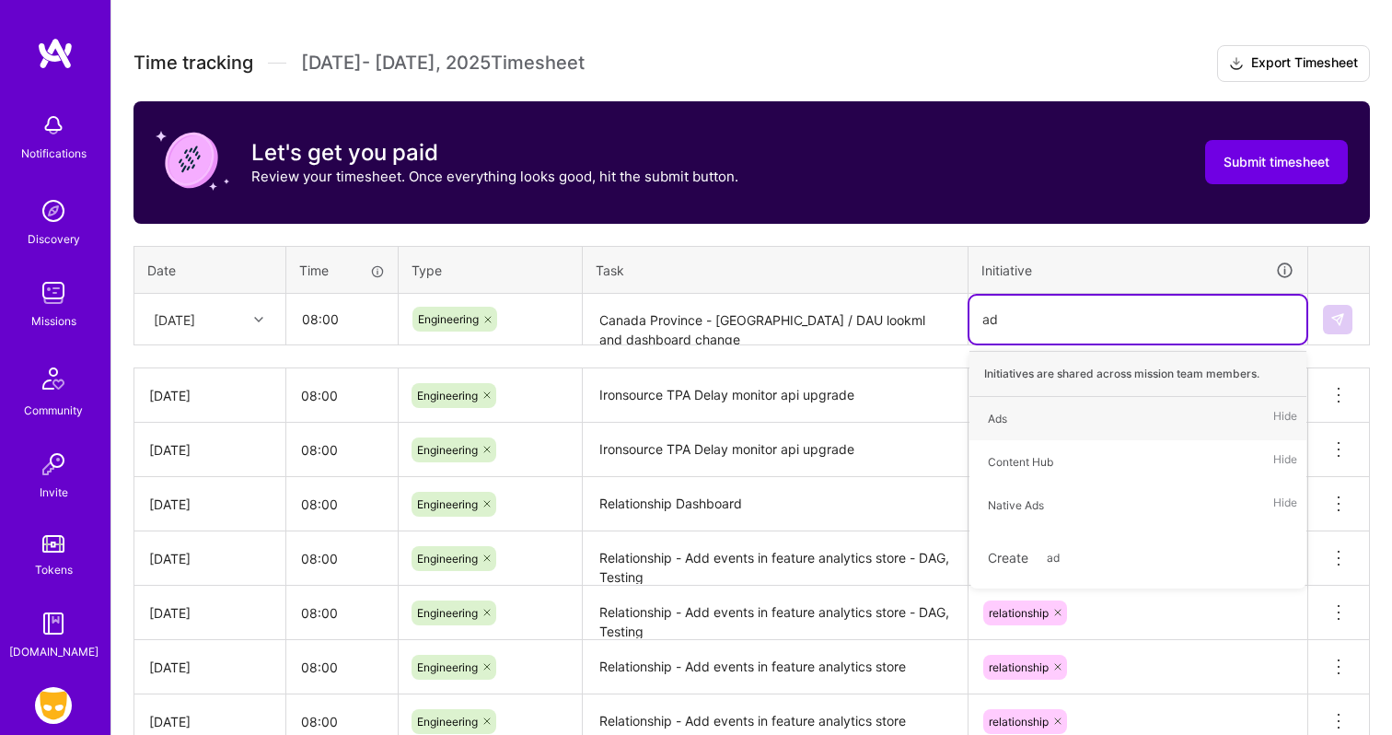
type input "ads"
click at [1034, 420] on div "Ads Hide" at bounding box center [1138, 418] width 337 height 43
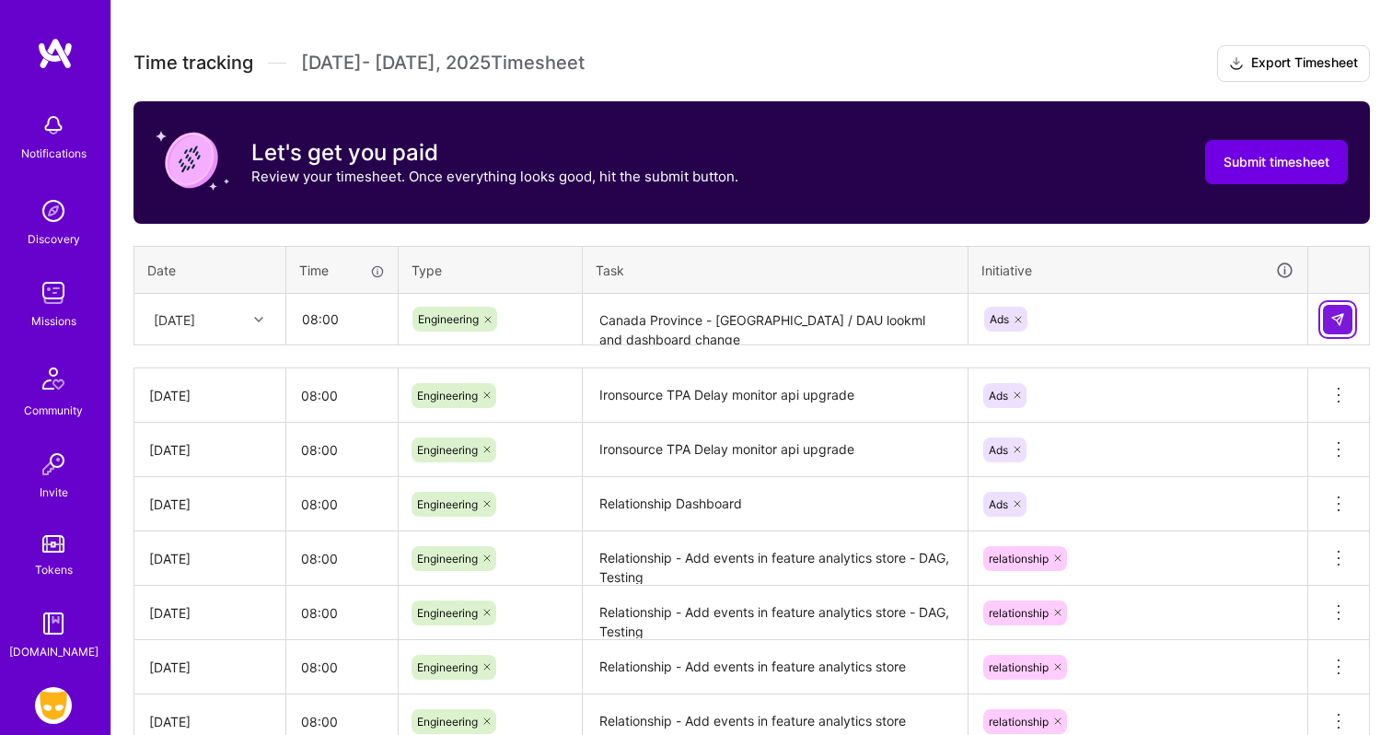
click at [1340, 322] on img at bounding box center [1337, 319] width 15 height 15
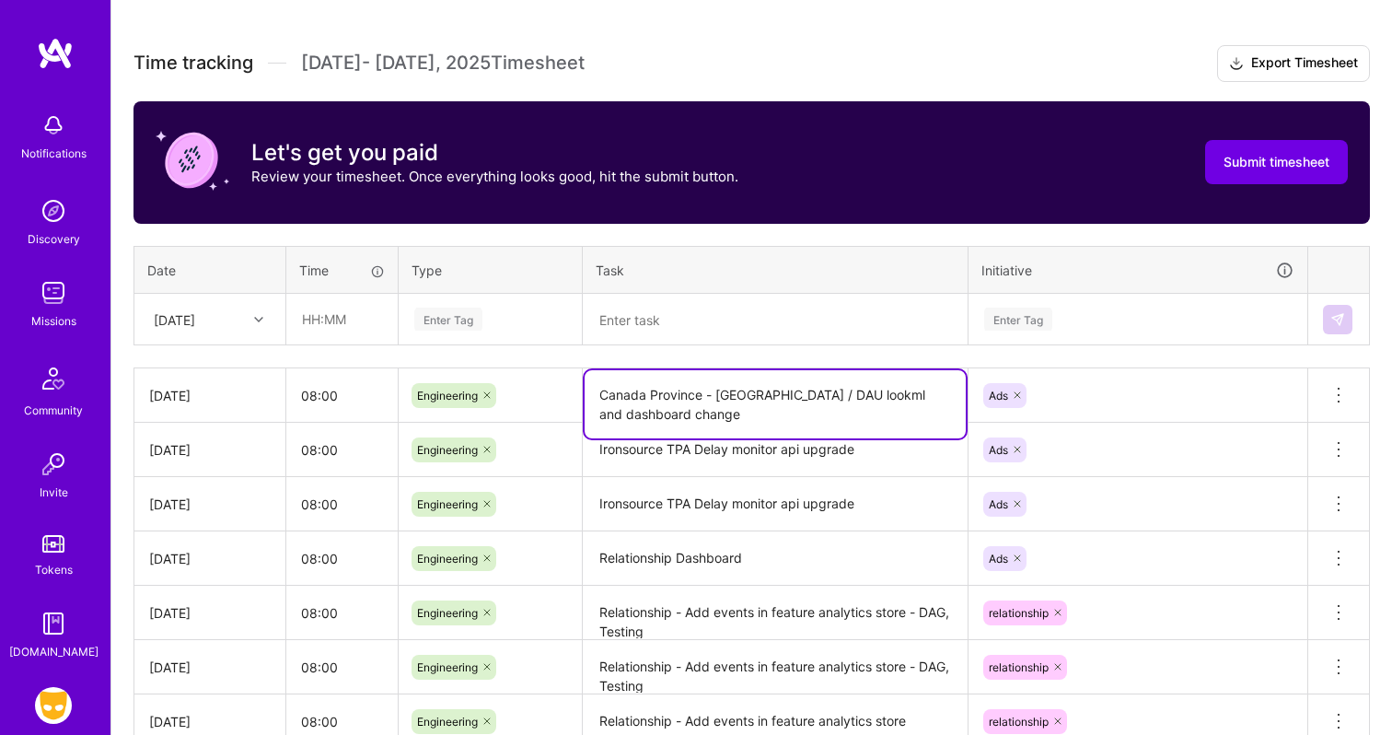
drag, startPoint x: 657, startPoint y: 419, endPoint x: 588, endPoint y: 382, distance: 78.3
click at [588, 382] on textarea "Canada Province - [GEOGRAPHIC_DATA] / DAU lookml and dashboard change" at bounding box center [775, 404] width 381 height 68
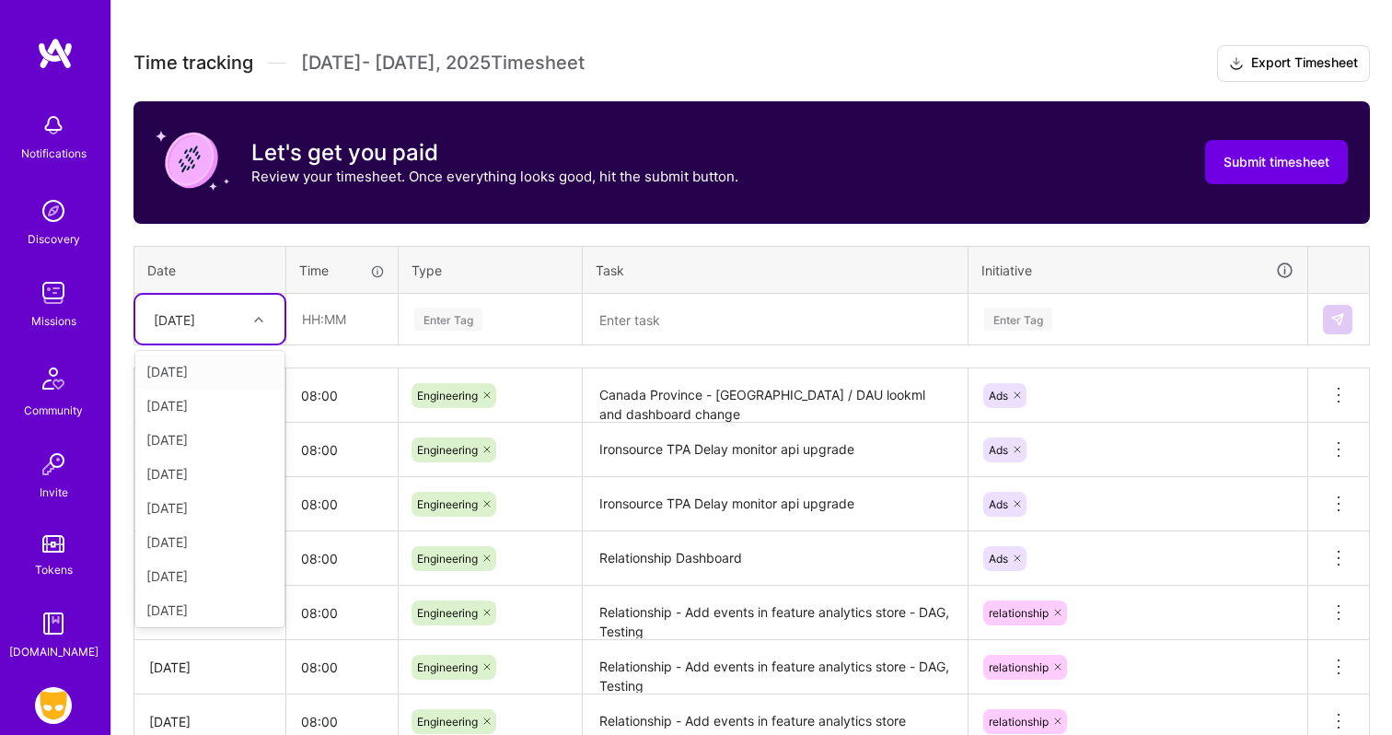
click at [254, 315] on icon at bounding box center [258, 319] width 9 height 9
click at [206, 606] on div "[DATE]" at bounding box center [209, 606] width 149 height 34
click at [316, 328] on input "text" at bounding box center [342, 319] width 110 height 49
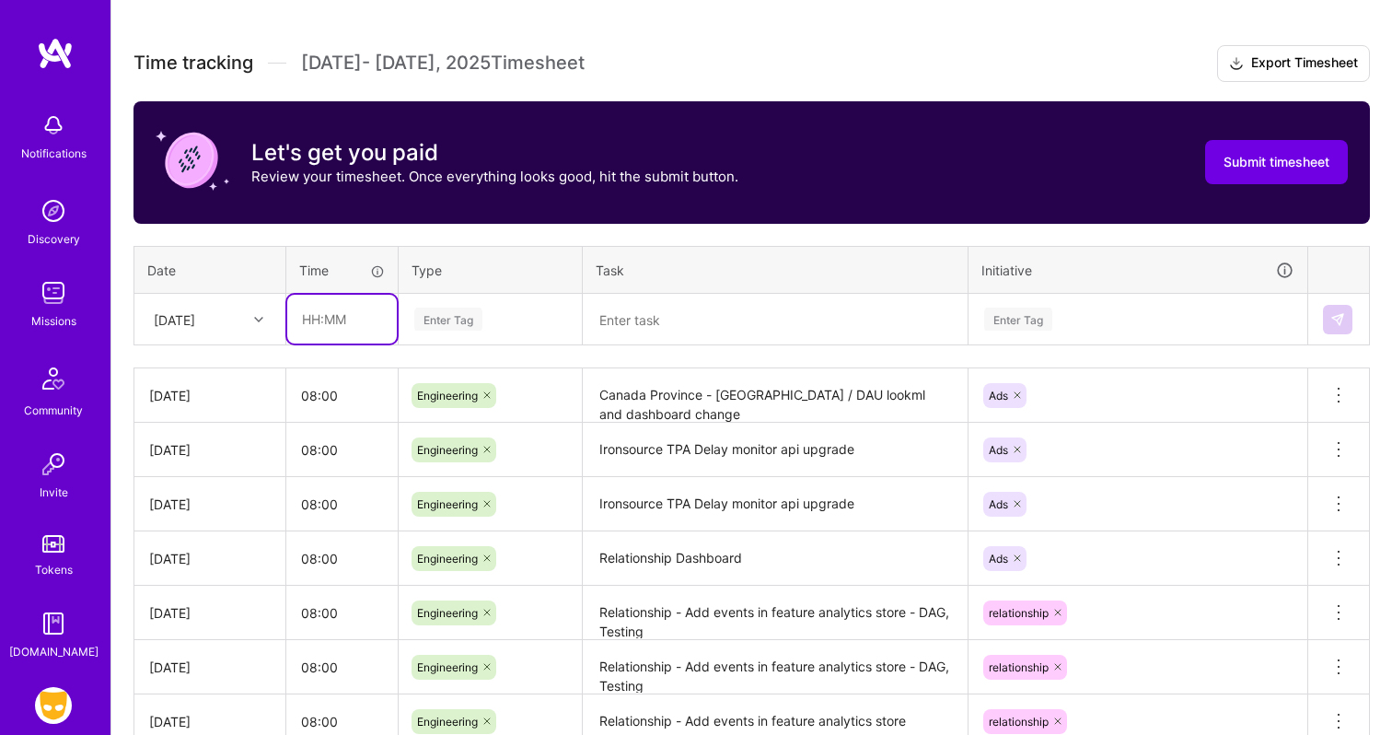
type input "08:00"
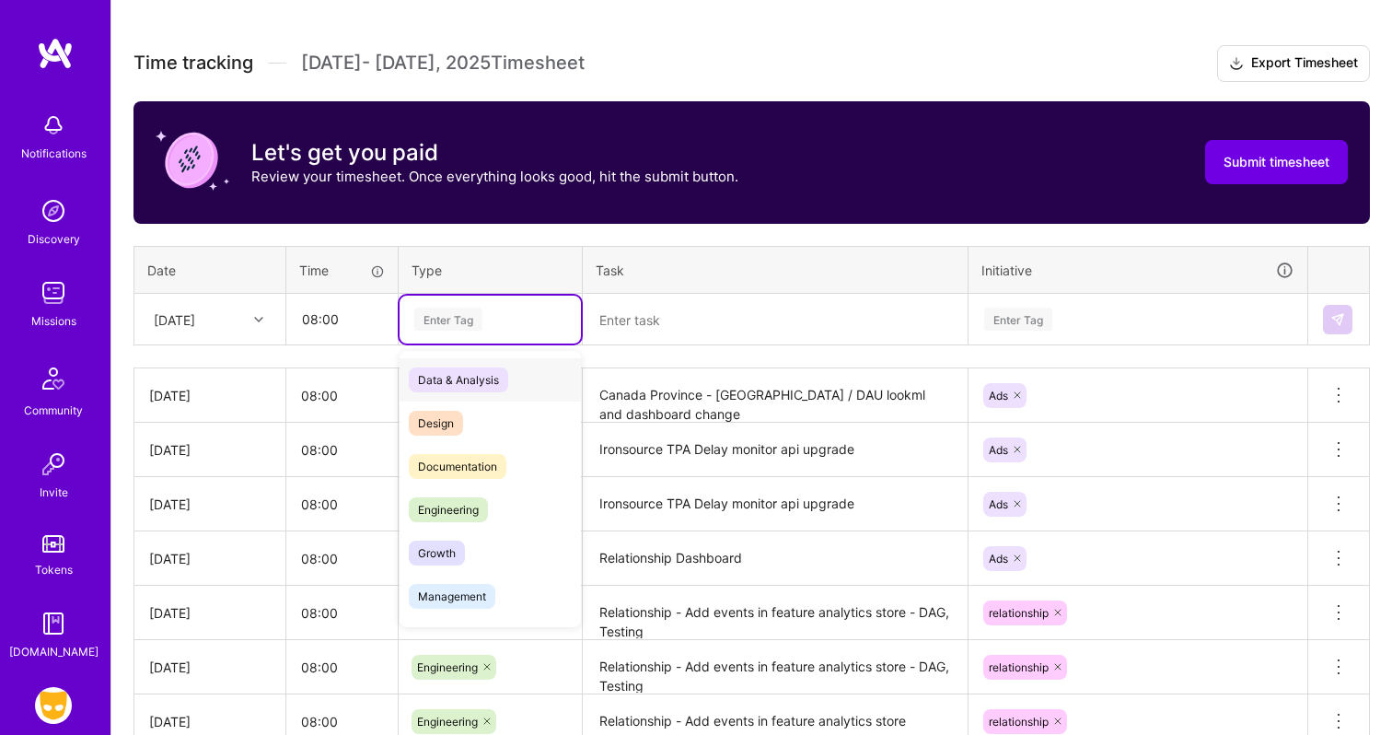
click at [441, 318] on div "Enter Tag" at bounding box center [448, 319] width 68 height 29
click at [466, 500] on span "Engineering" at bounding box center [448, 509] width 79 height 25
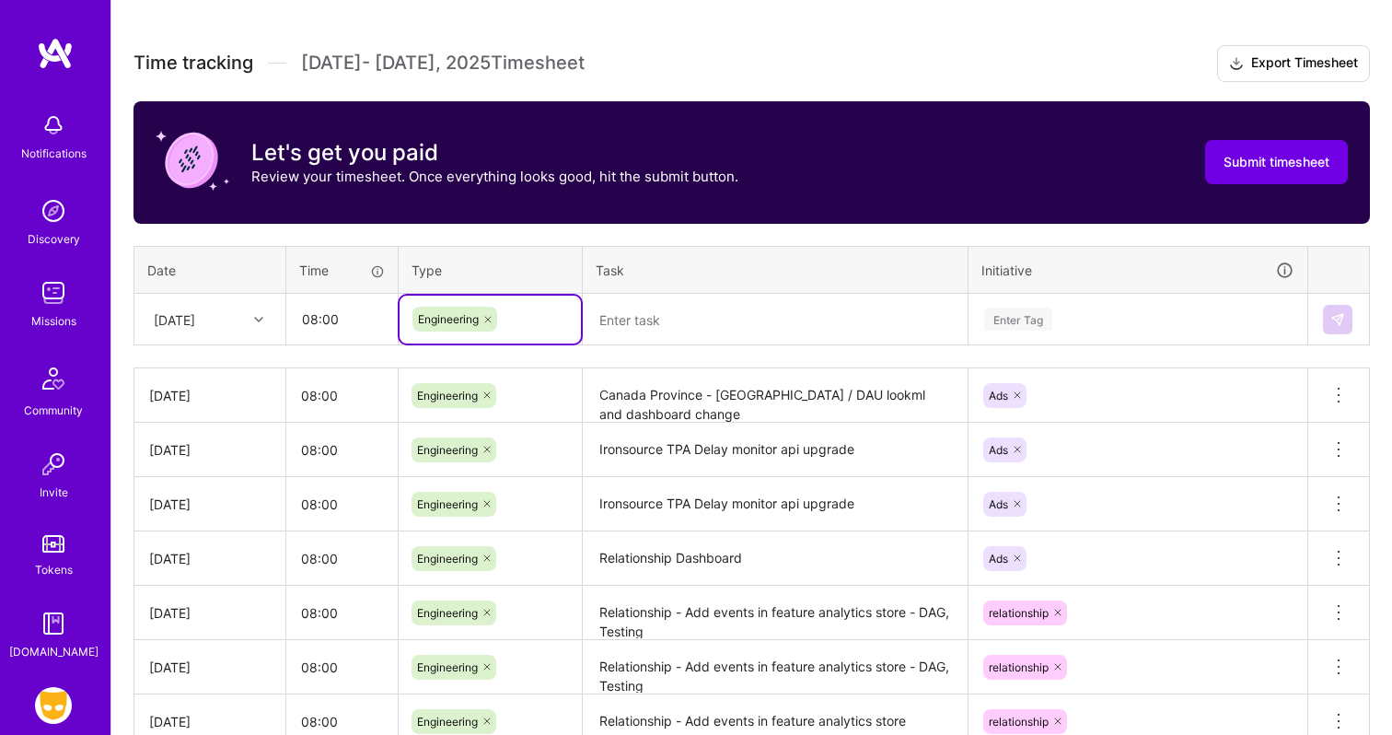
click at [630, 324] on textarea at bounding box center [775, 320] width 381 height 49
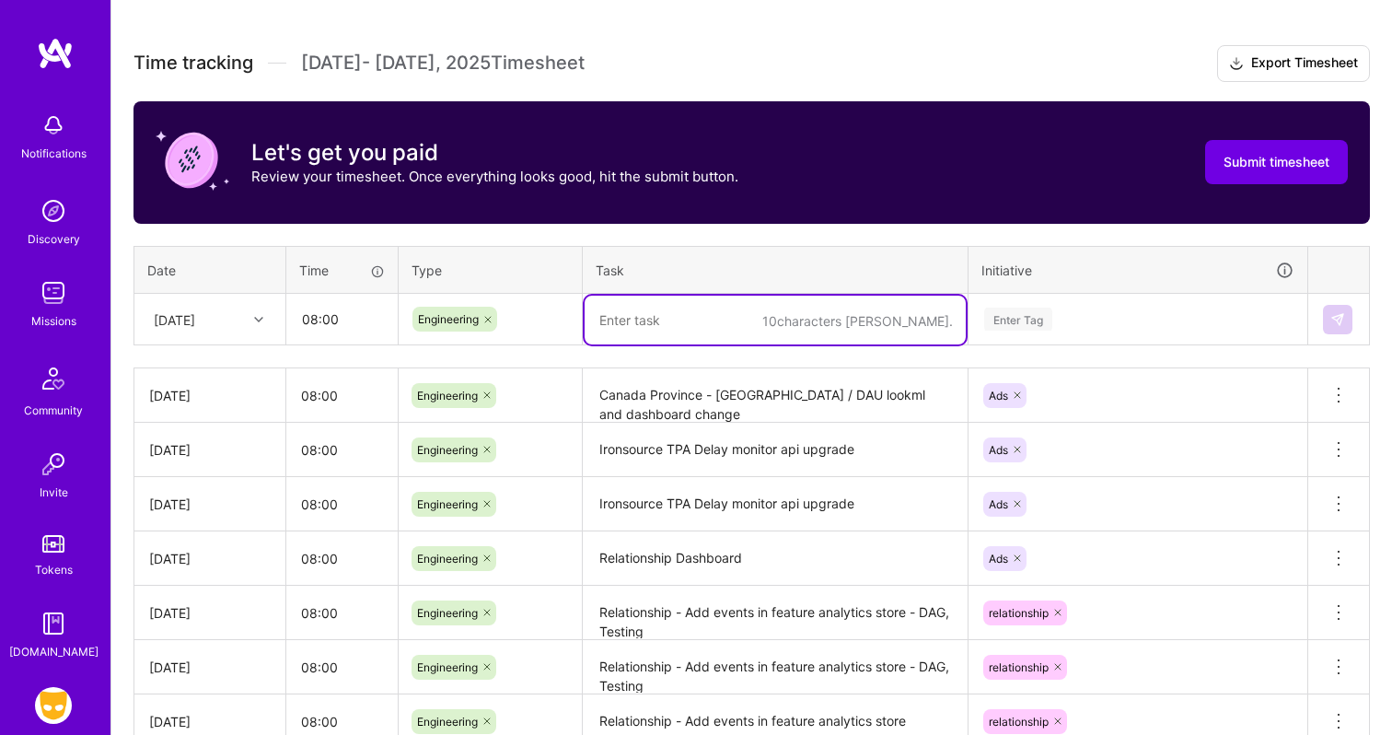
paste textarea "Canada Province - [GEOGRAPHIC_DATA] / DAU lookml and dashboard change"
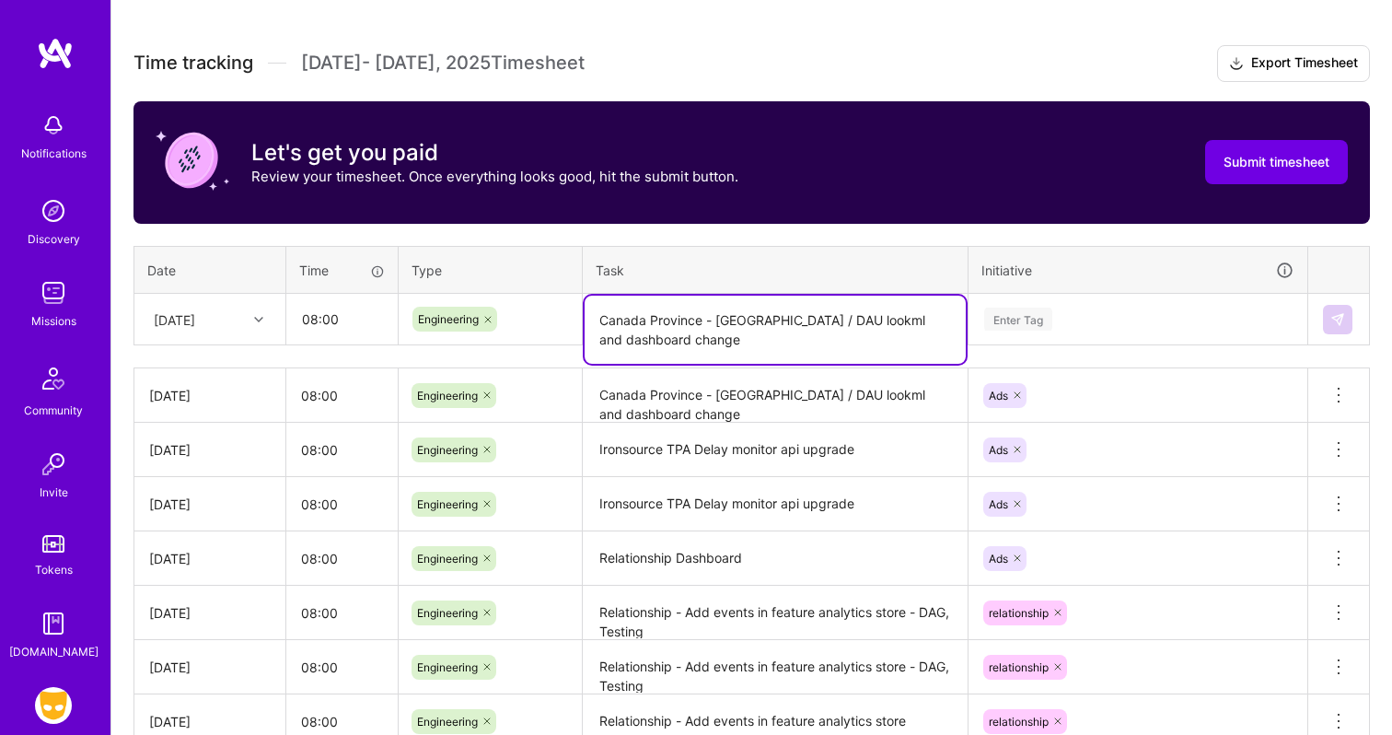
type textarea "Canada Province - [GEOGRAPHIC_DATA] / DAU lookml and dashboard change"
click at [1059, 315] on div "Enter Tag" at bounding box center [1137, 319] width 311 height 23
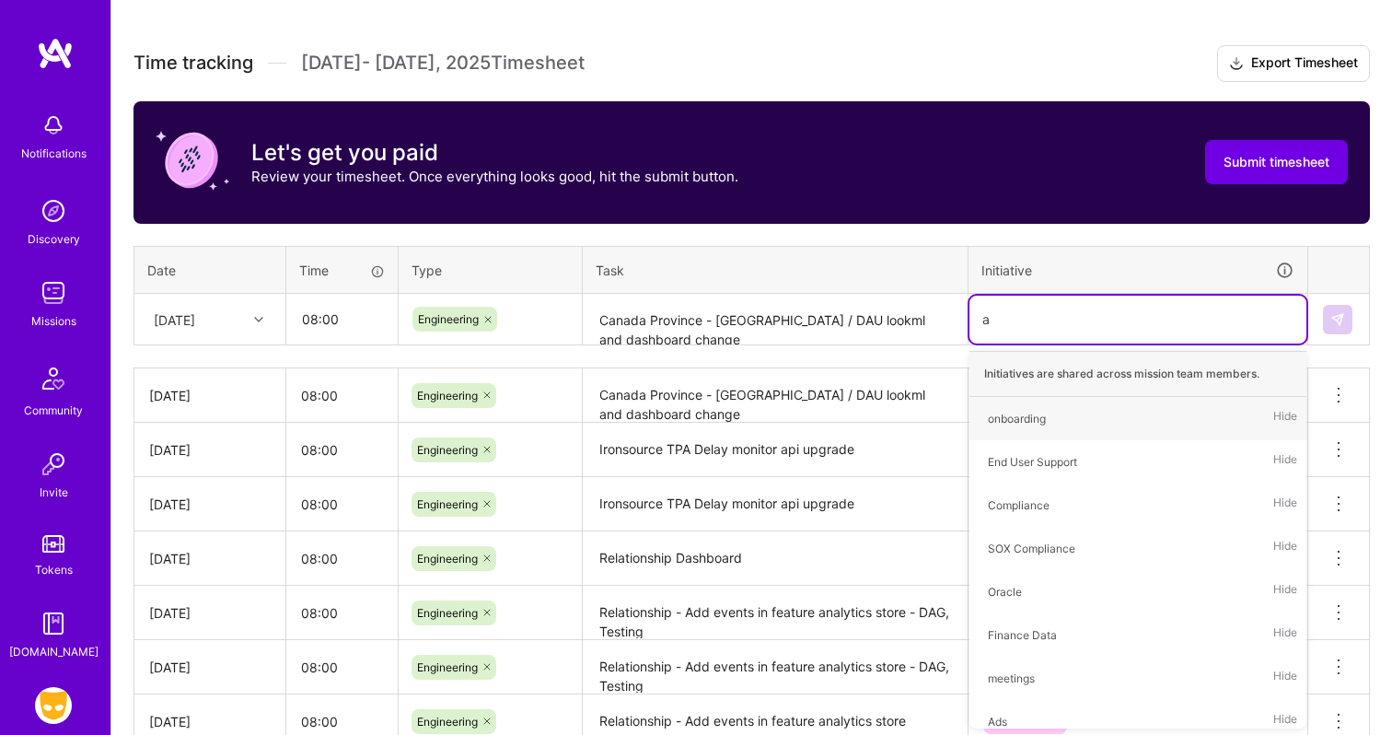
type input "ad"
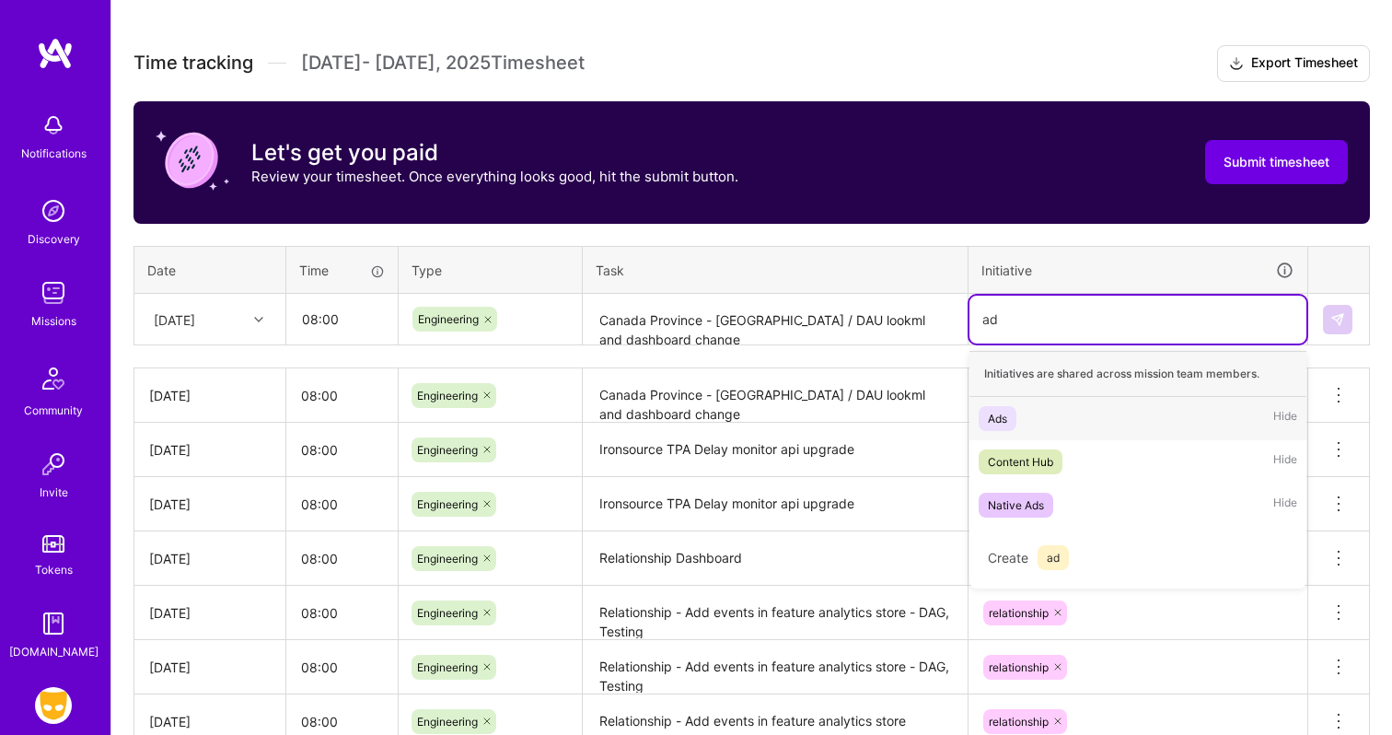
click at [1030, 424] on div "Ads Hide" at bounding box center [1138, 418] width 337 height 43
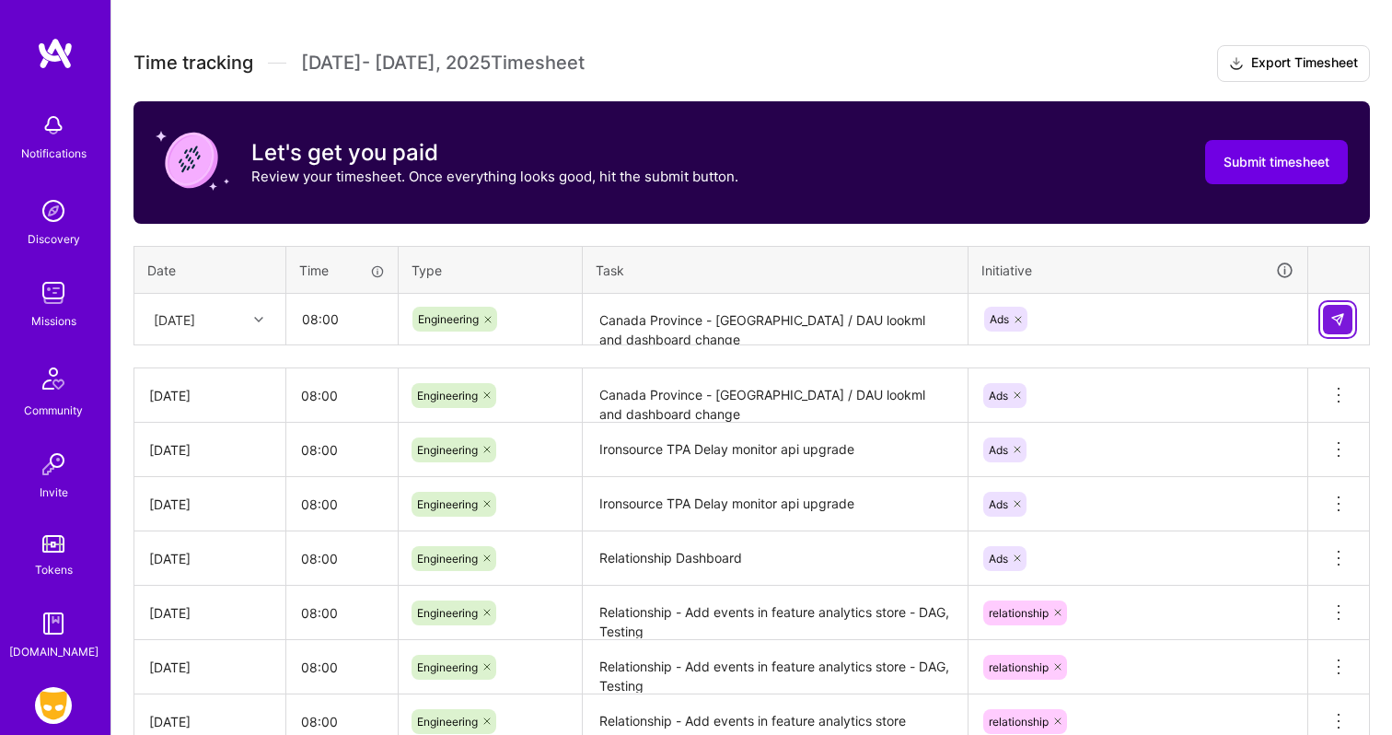
click at [1325, 314] on button at bounding box center [1337, 319] width 29 height 29
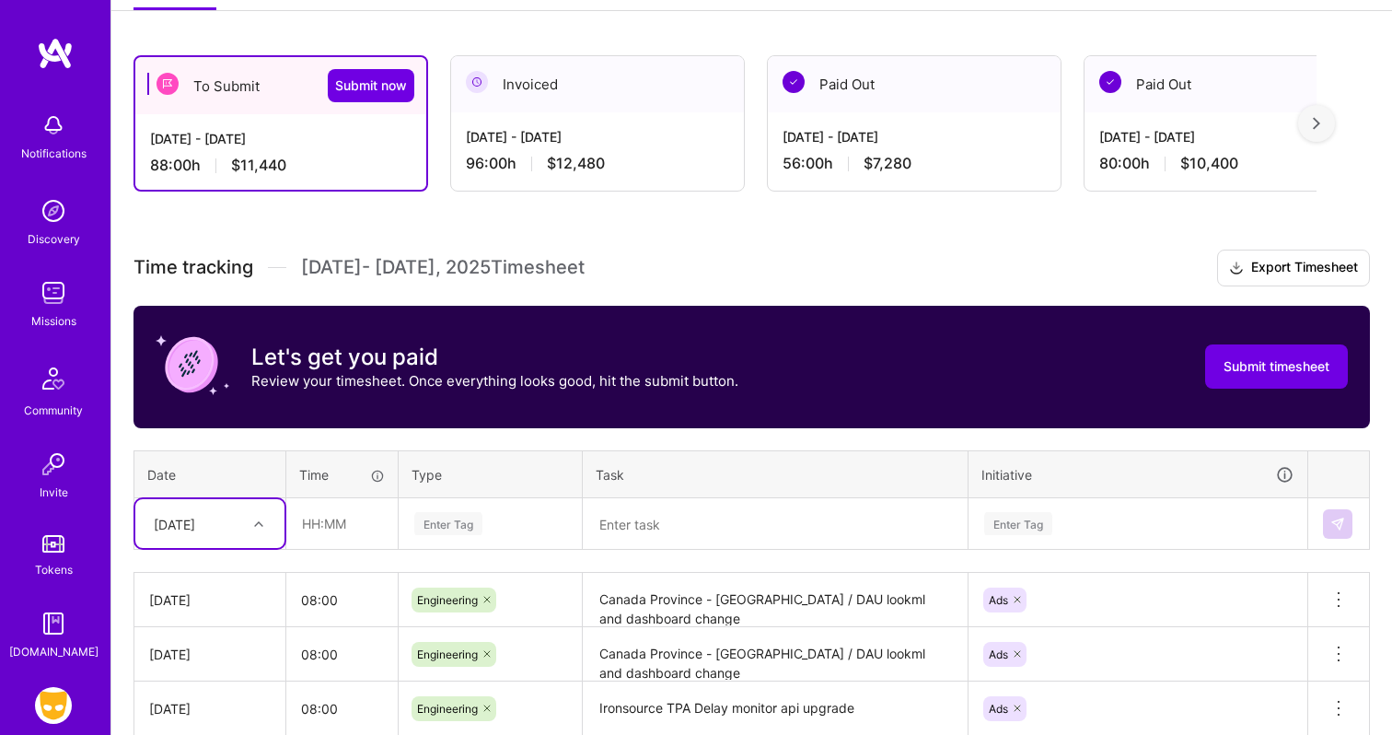
scroll to position [283, 0]
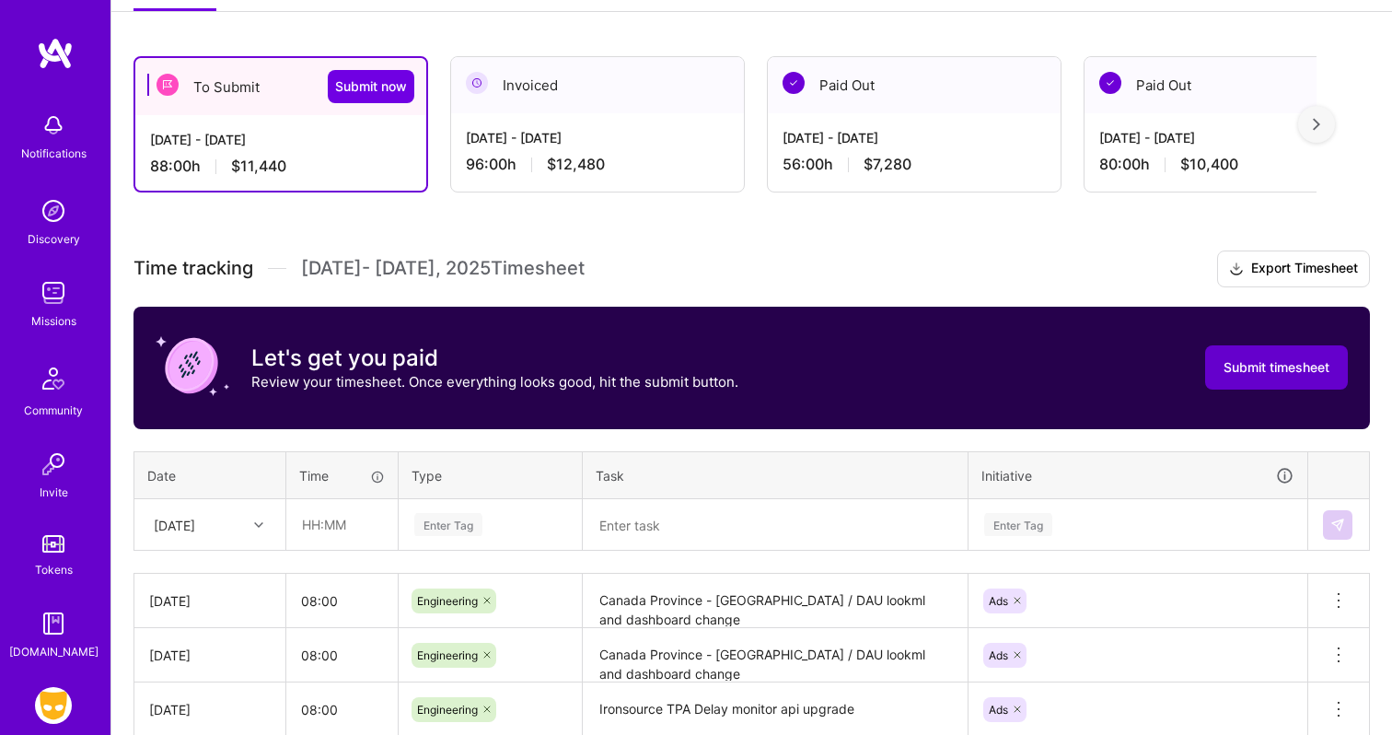
click at [1245, 365] on span "Submit timesheet" at bounding box center [1277, 367] width 106 height 18
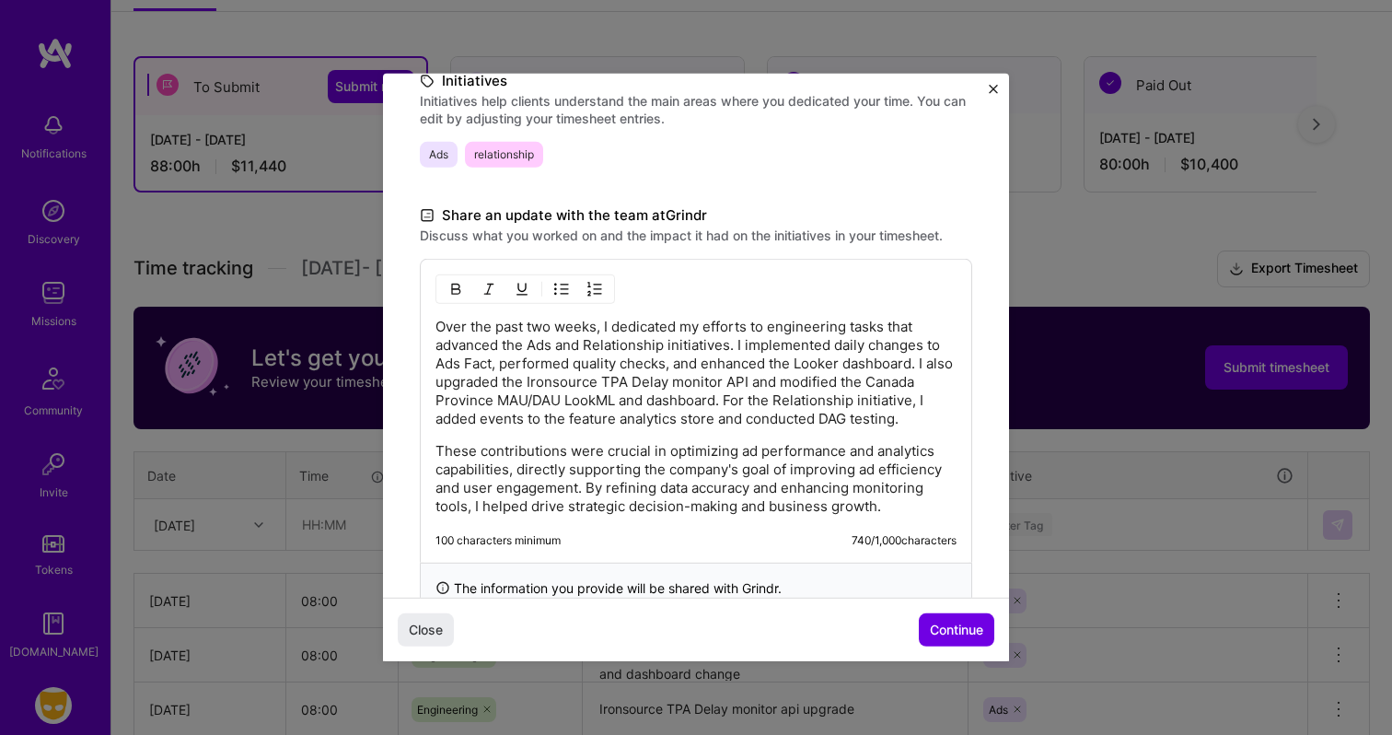
scroll to position [495, 0]
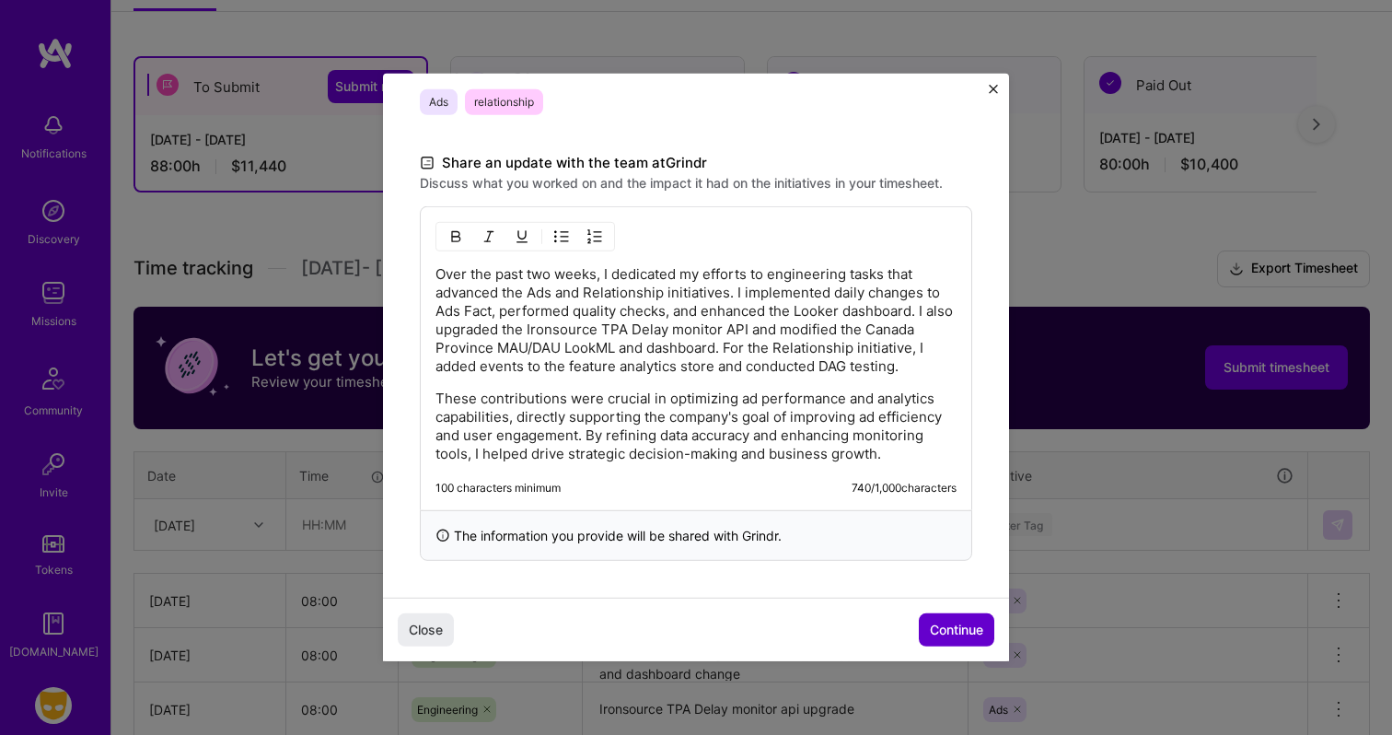
click at [974, 624] on span "Continue" at bounding box center [956, 630] width 53 height 18
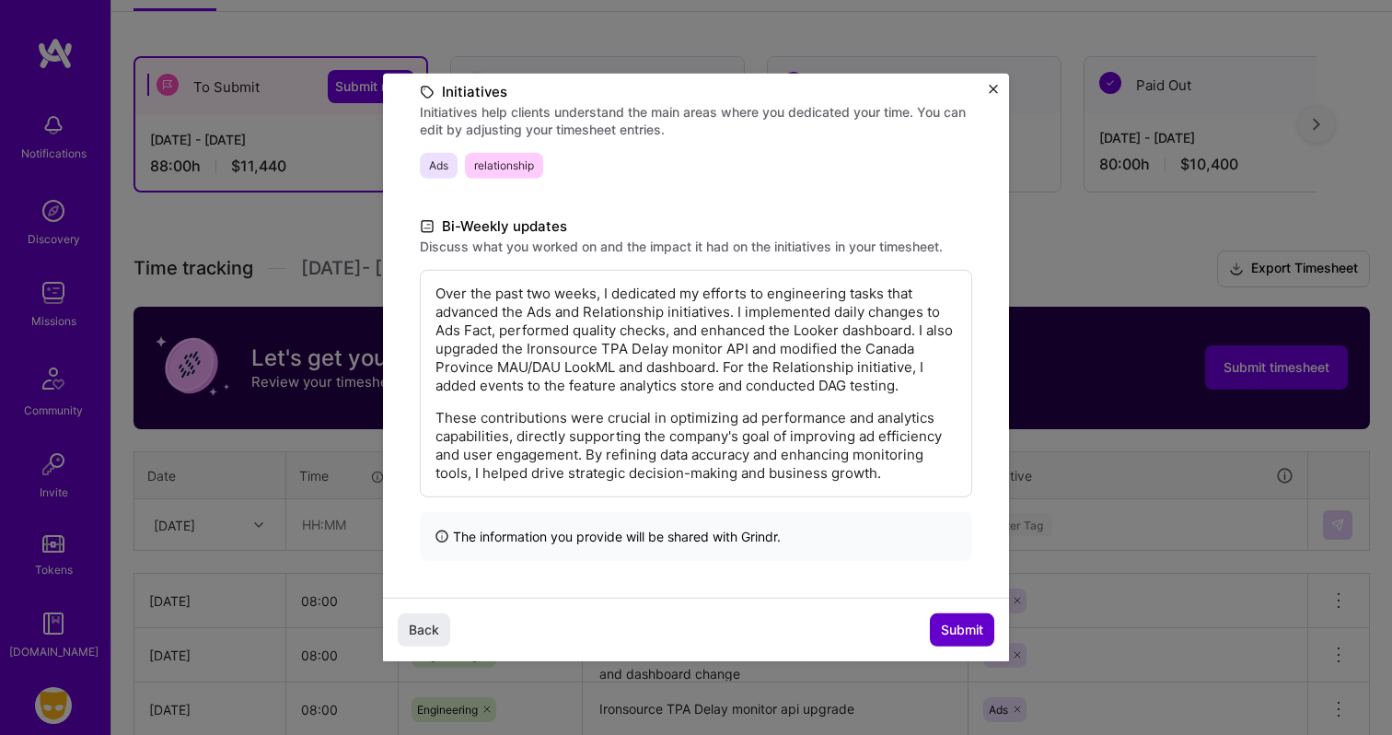
click at [948, 623] on span "Submit" at bounding box center [962, 630] width 42 height 18
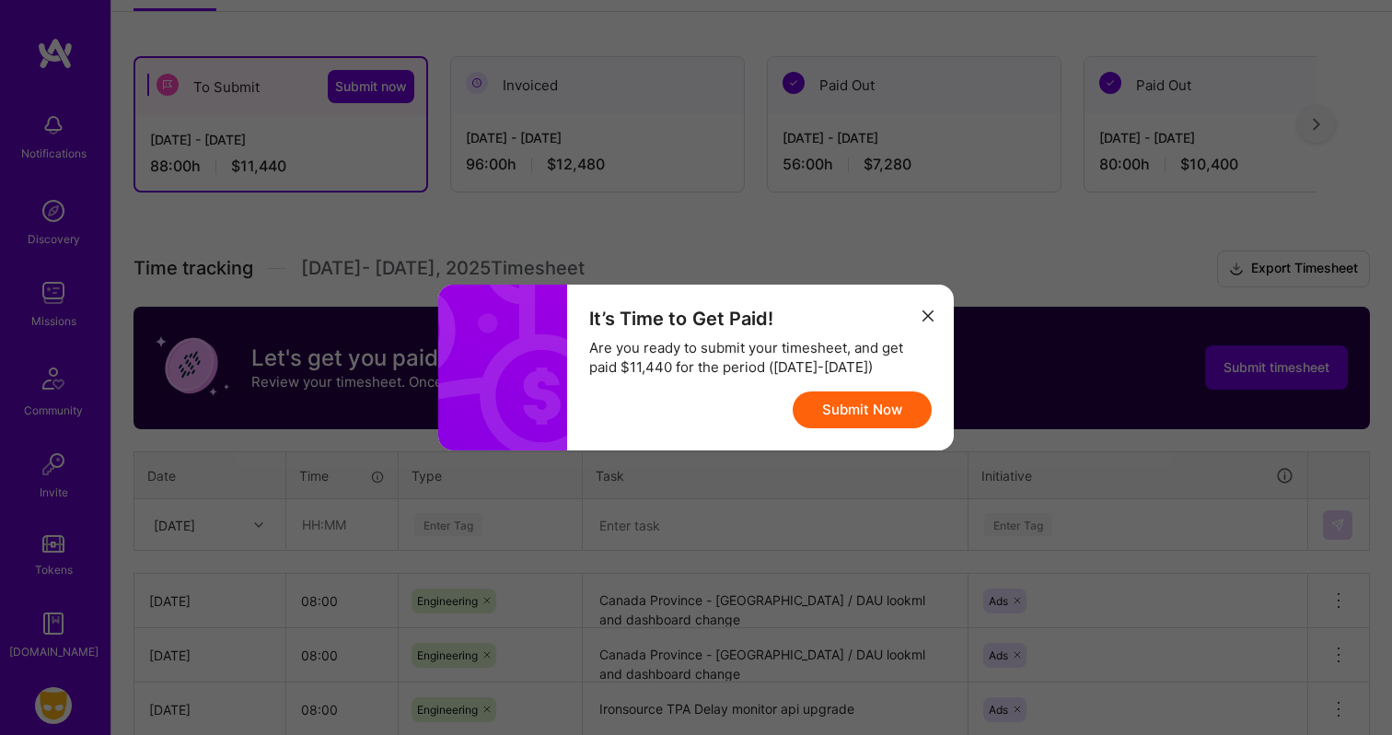
click at [838, 412] on button "Submit Now" at bounding box center [862, 409] width 139 height 37
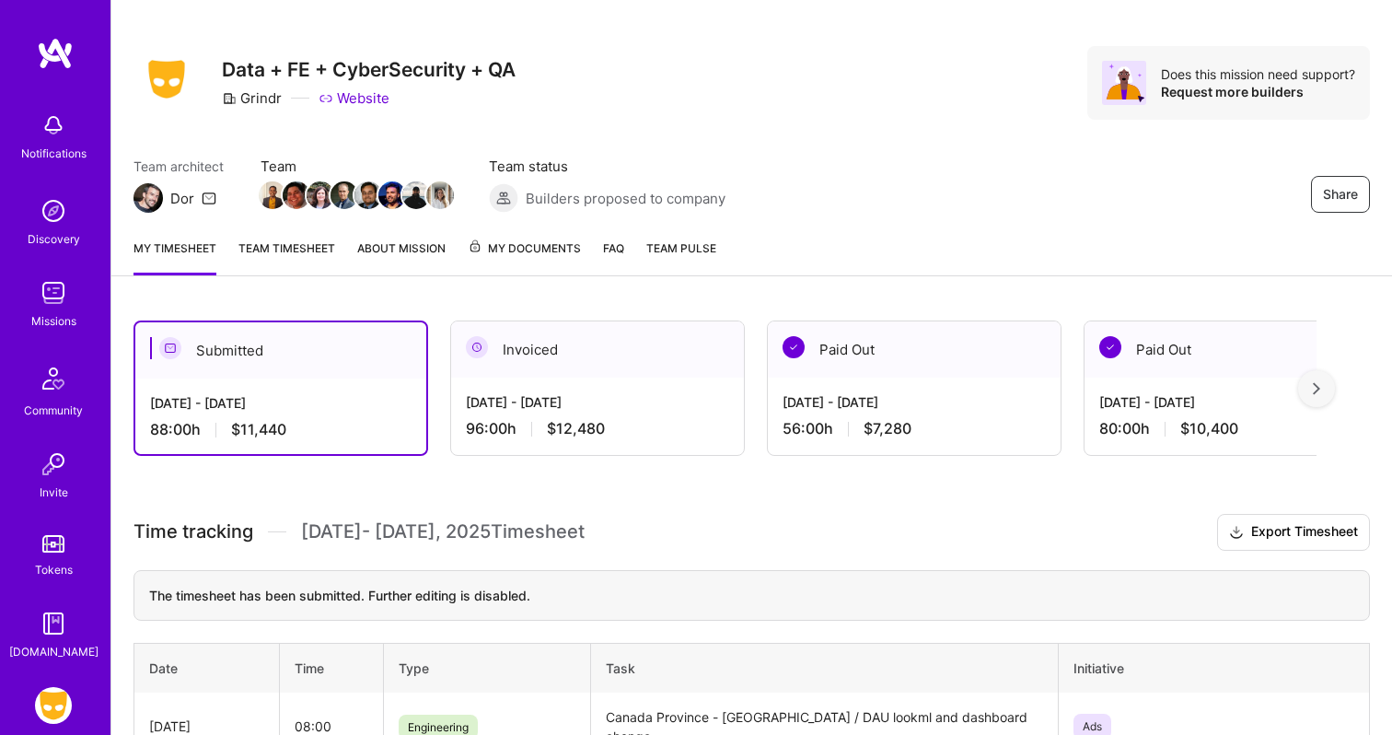
scroll to position [0, 0]
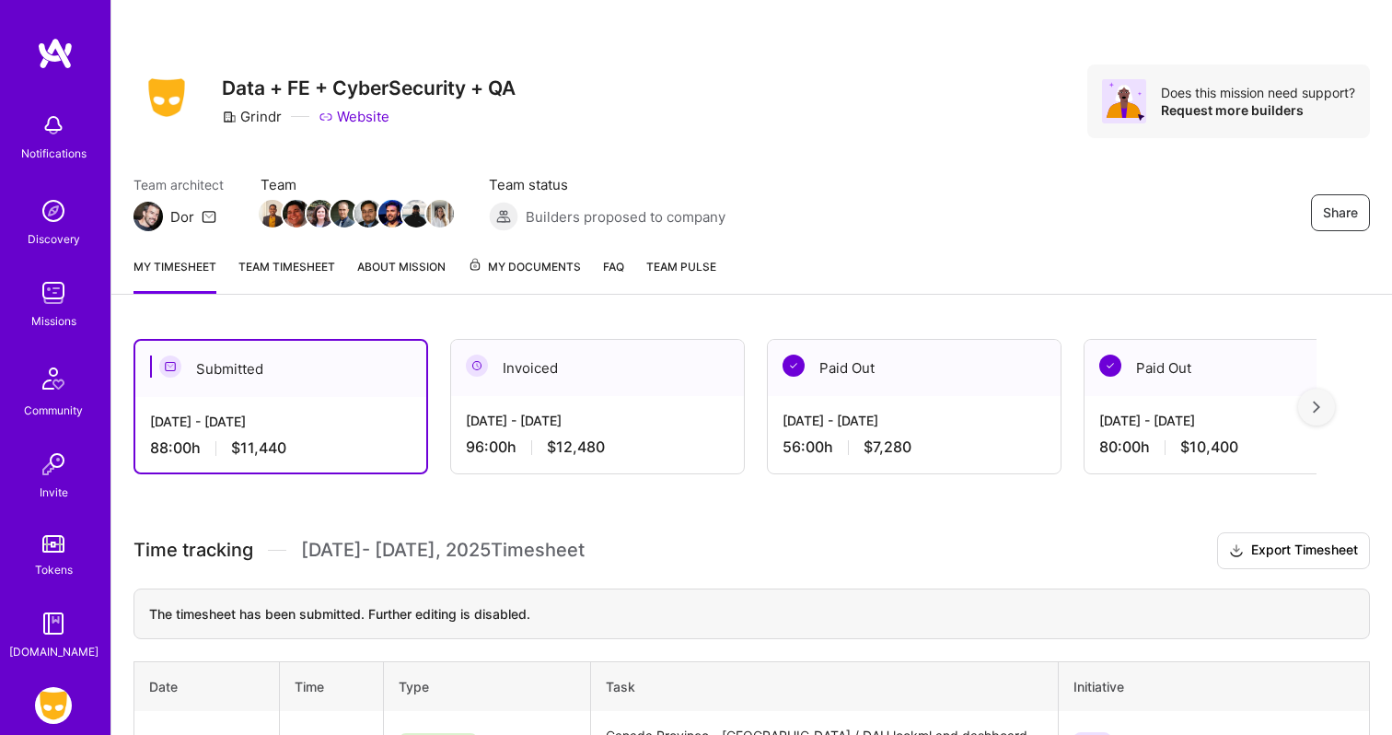
click at [310, 367] on div "Submitted" at bounding box center [280, 369] width 291 height 56
click at [499, 268] on span "My Documents" at bounding box center [524, 267] width 113 height 20
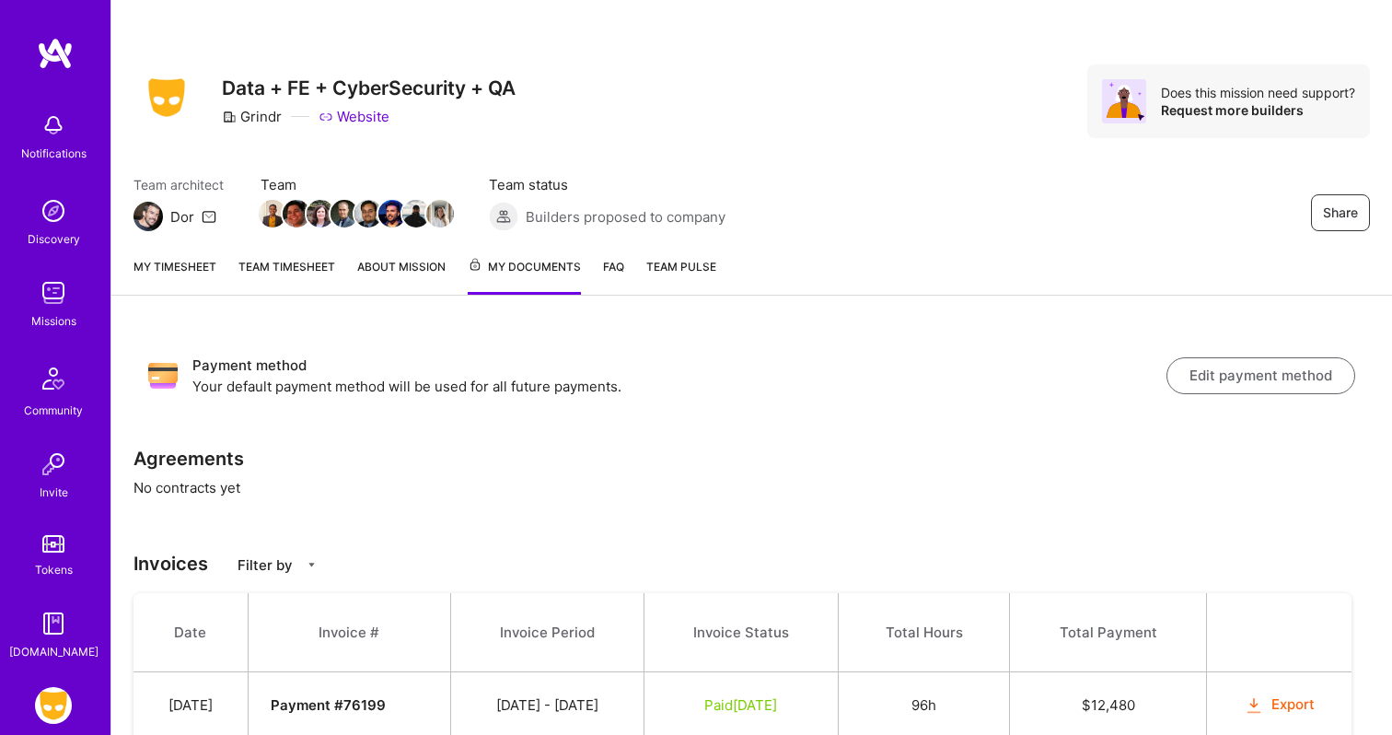
click at [165, 273] on link "My timesheet" at bounding box center [175, 276] width 83 height 38
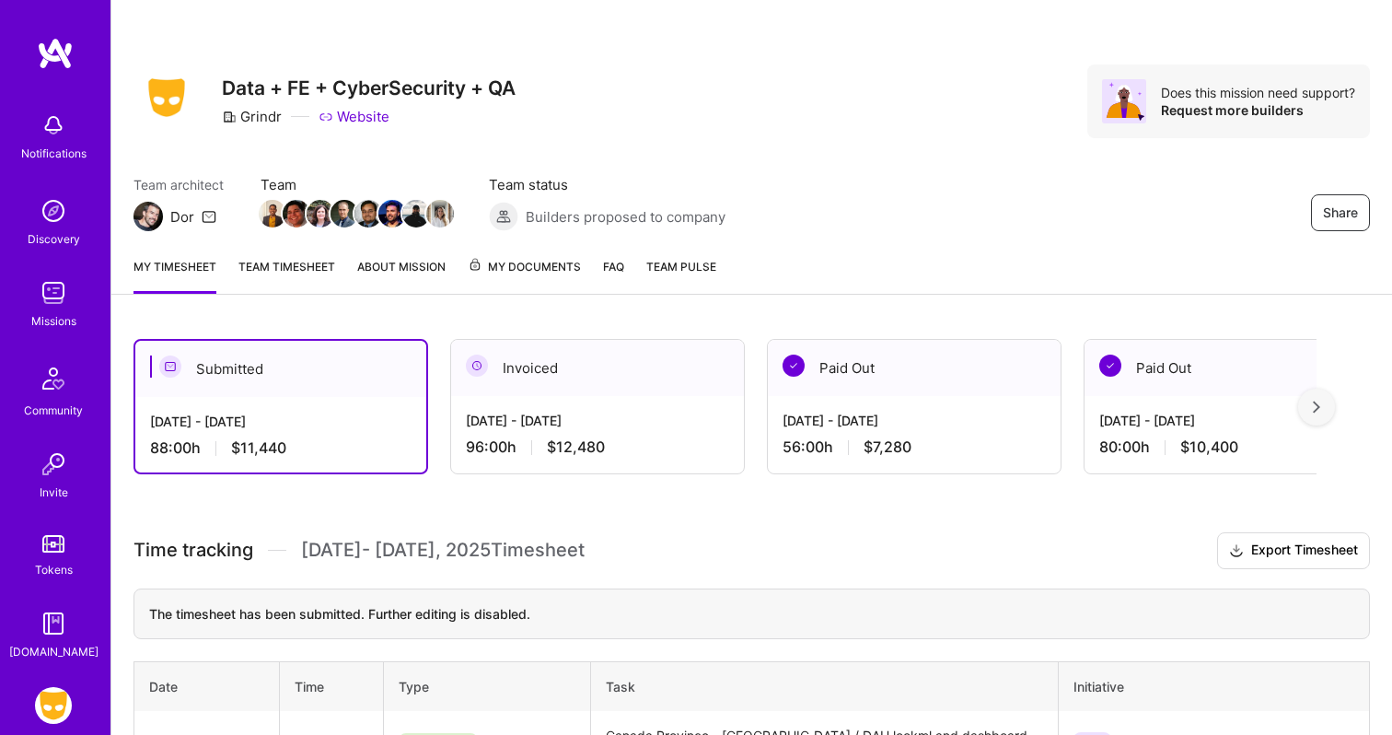
click at [314, 261] on link "Team timesheet" at bounding box center [286, 275] width 97 height 37
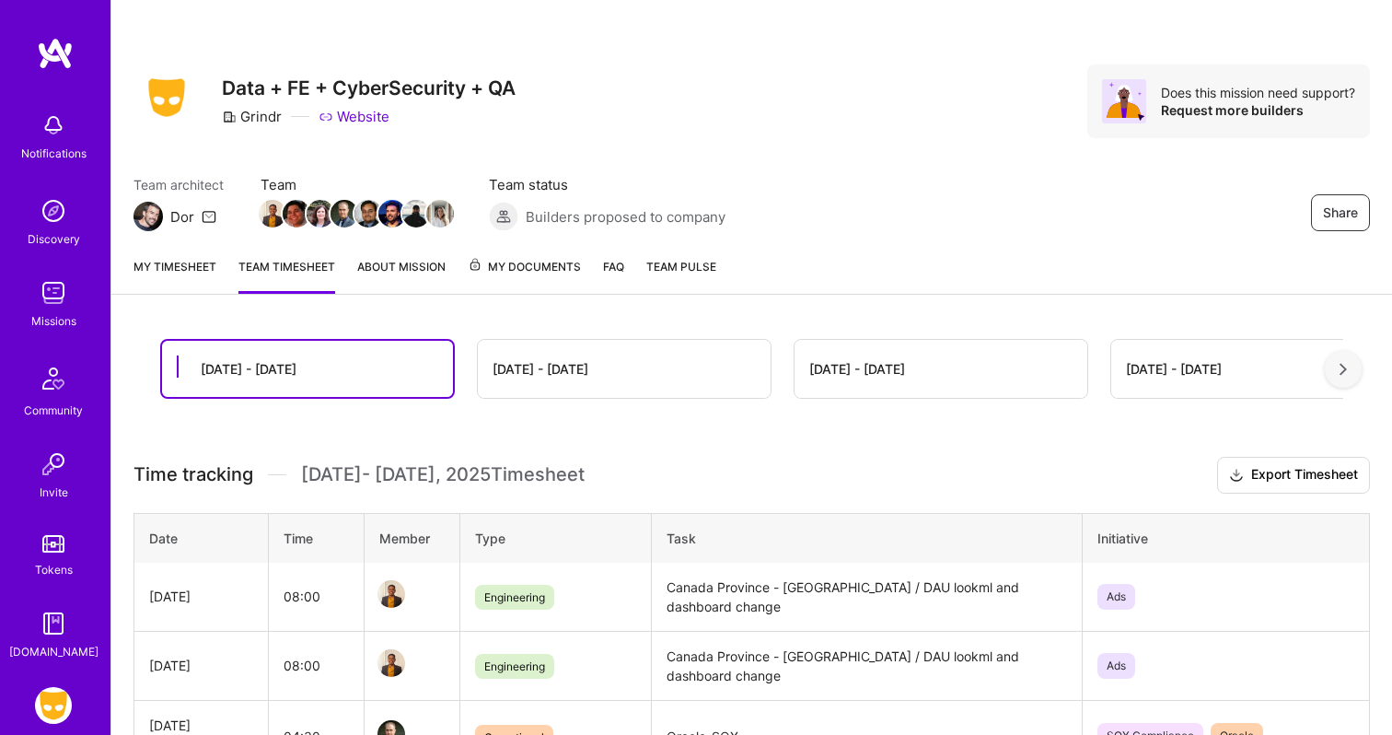
click at [726, 145] on div "Share Data + FE + CyberSecurity + QA Grindr Website Does this mission need supp…" at bounding box center [751, 121] width 1281 height 242
click at [201, 274] on link "My timesheet" at bounding box center [175, 275] width 83 height 37
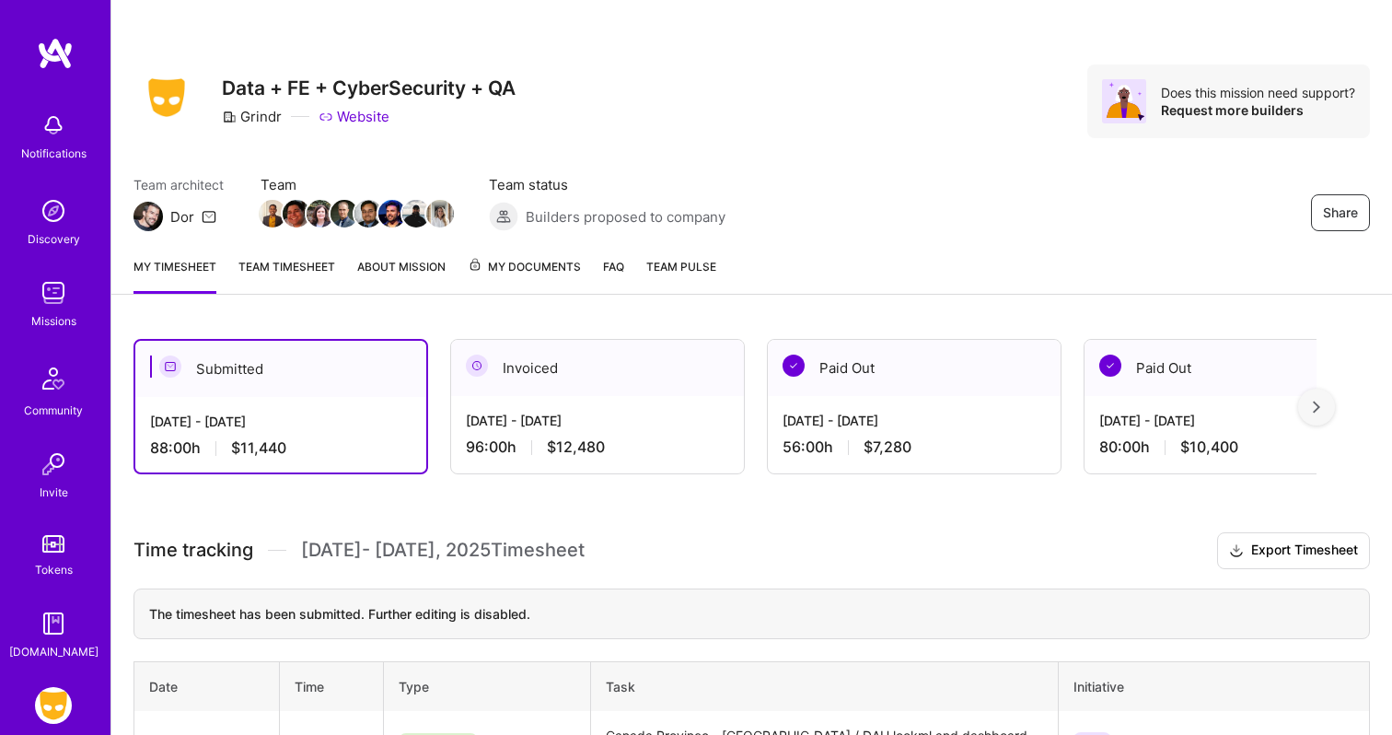
click at [520, 126] on div "Share Data + FE + CyberSecurity + QA Grindr Website Does this mission need supp…" at bounding box center [752, 101] width 1237 height 74
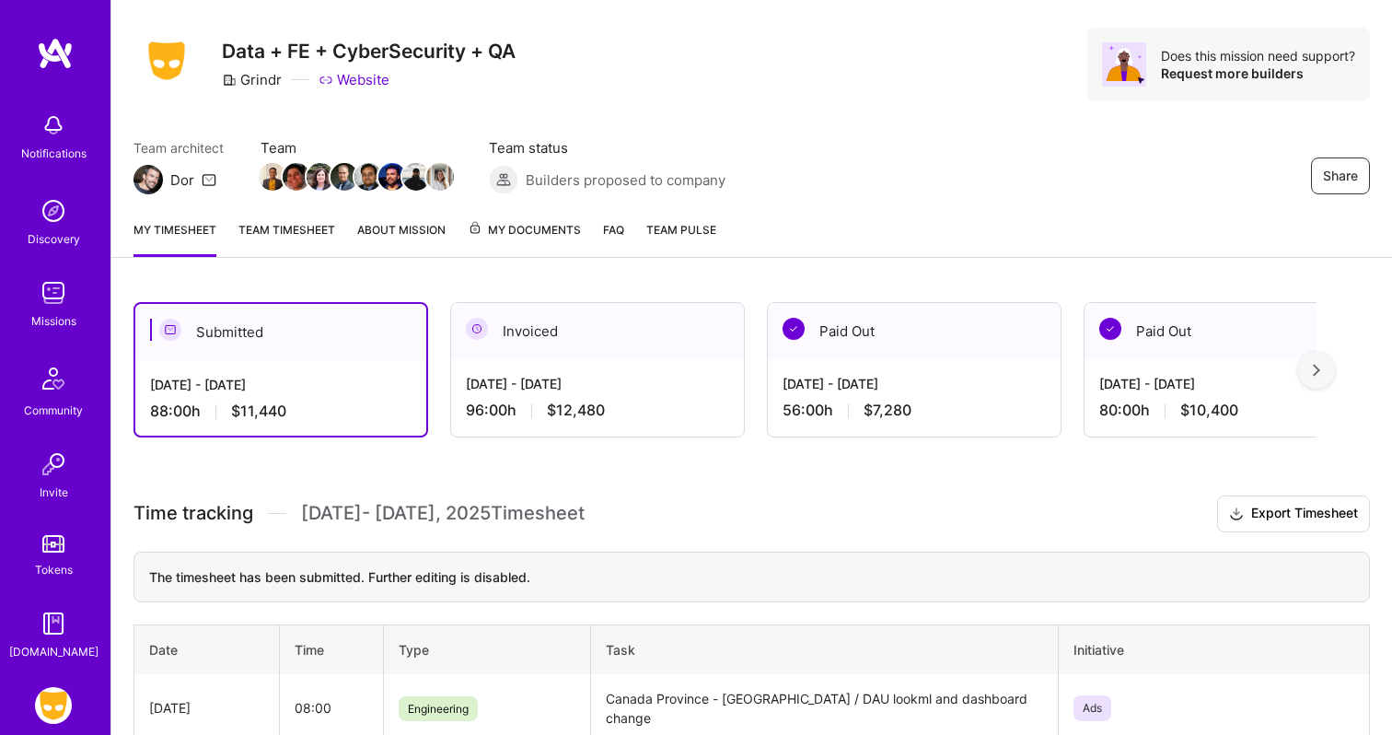
click at [305, 220] on link "Team timesheet" at bounding box center [286, 238] width 97 height 37
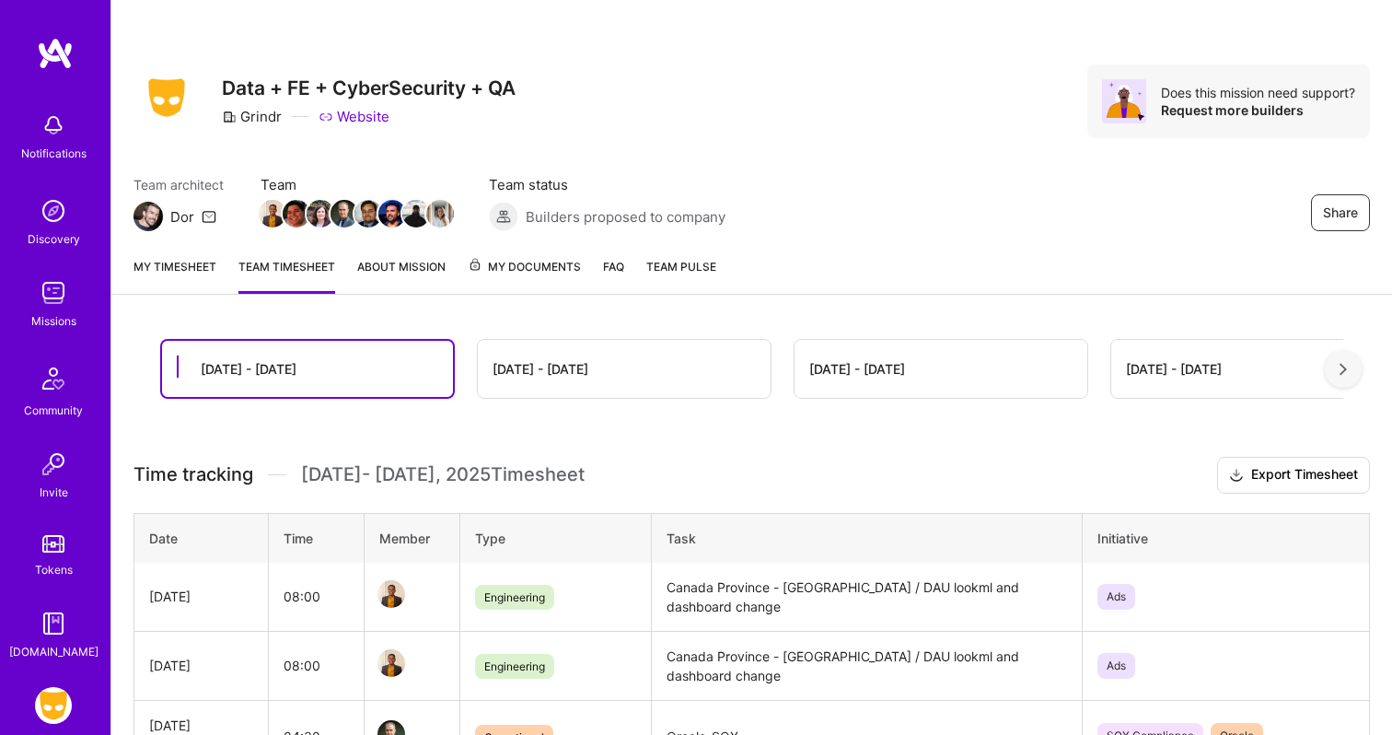
click at [151, 274] on link "My timesheet" at bounding box center [175, 275] width 83 height 37
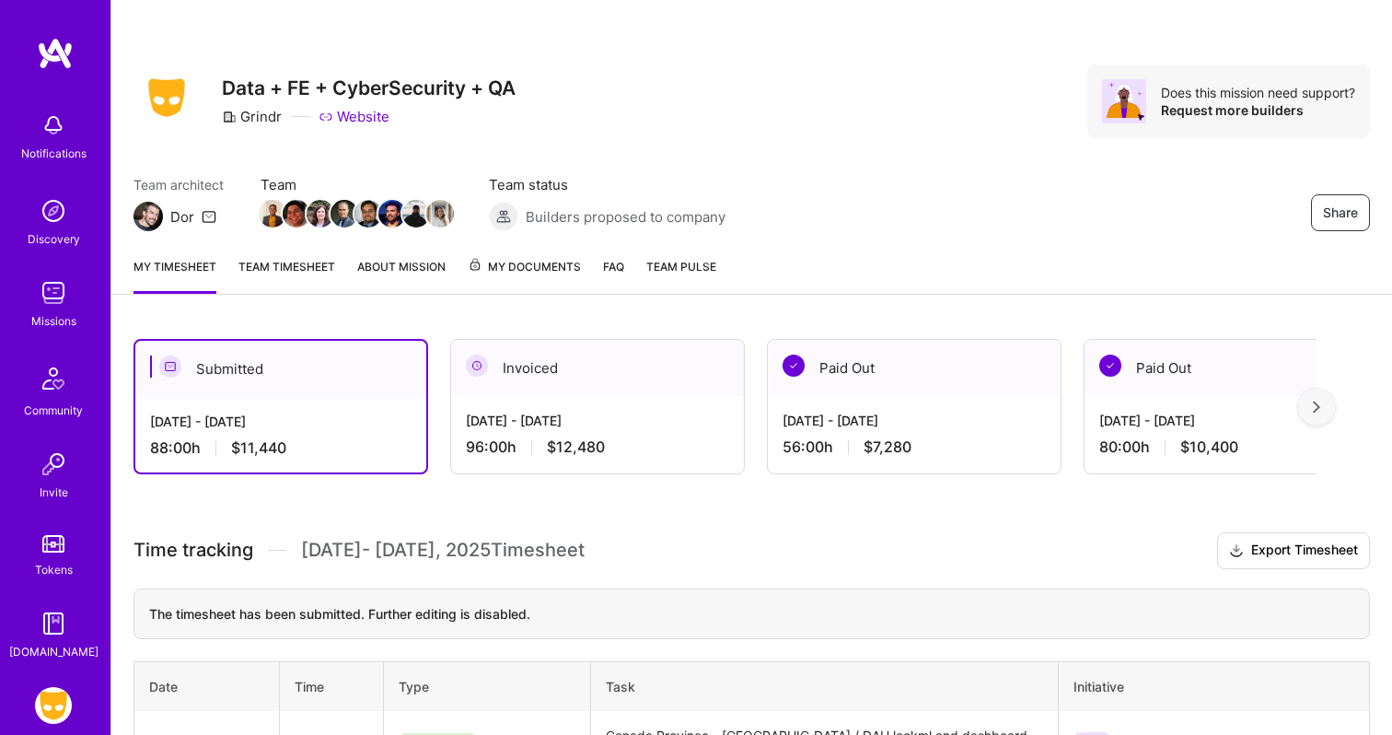
click at [784, 139] on div "Share Data + FE + CyberSecurity + QA Grindr Website Does this mission need supp…" at bounding box center [751, 121] width 1281 height 242
